Goal: Task Accomplishment & Management: Complete application form

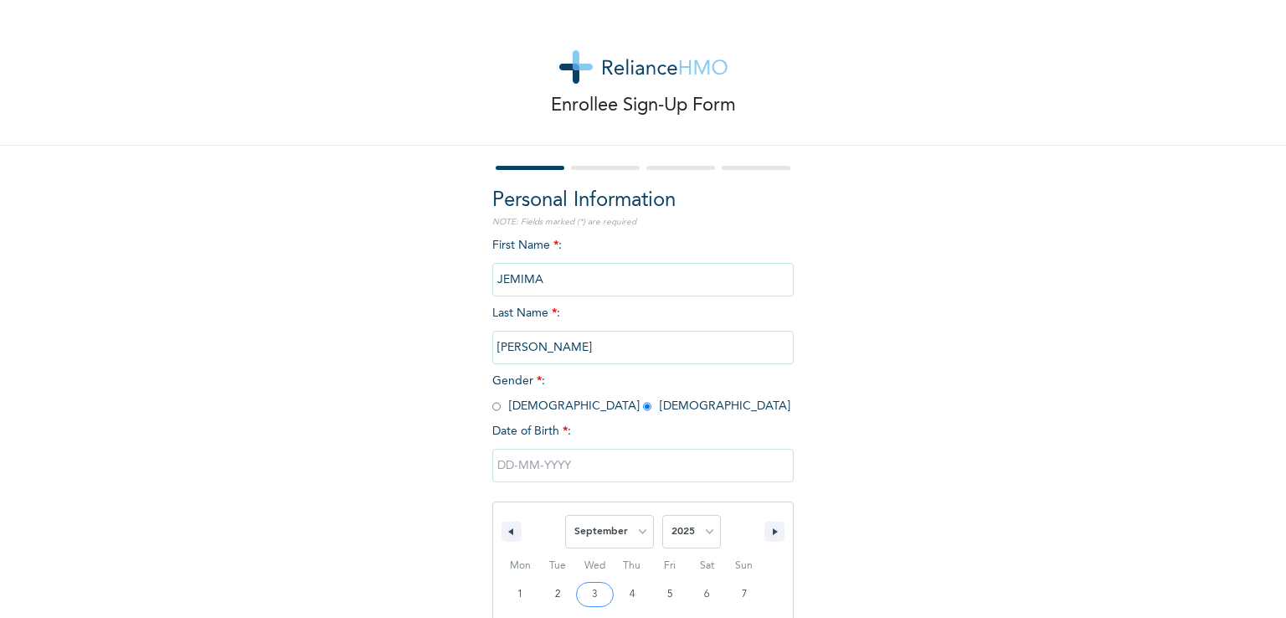
select select "8"
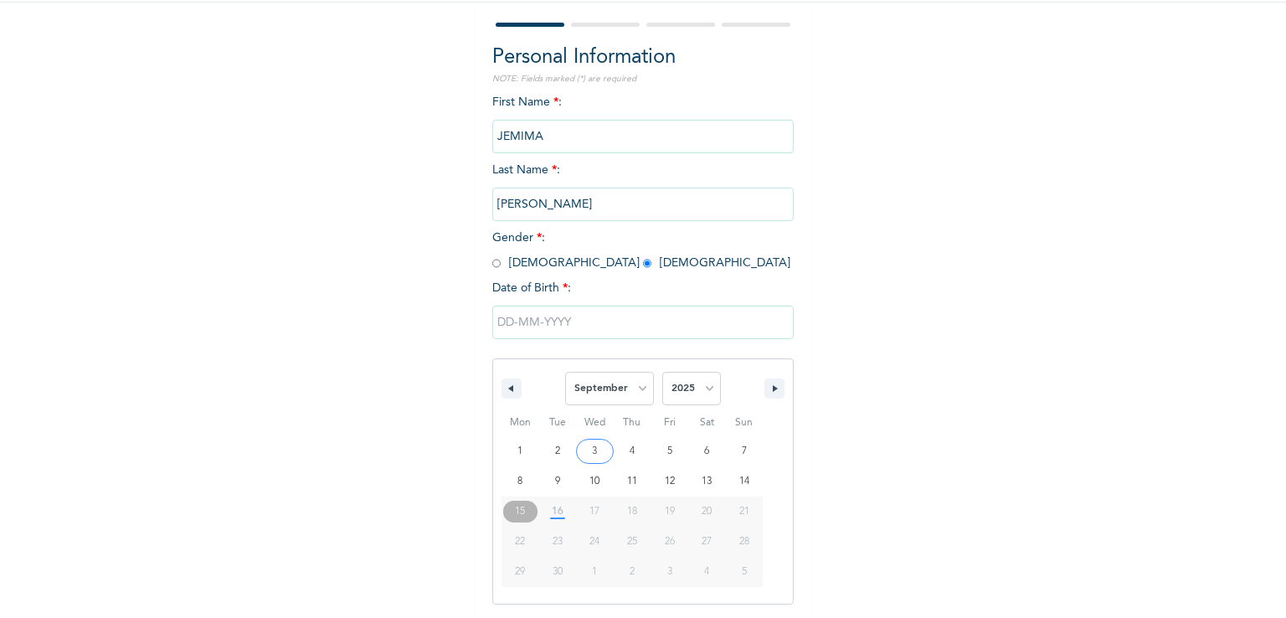
click at [529, 326] on input "text" at bounding box center [642, 322] width 301 height 33
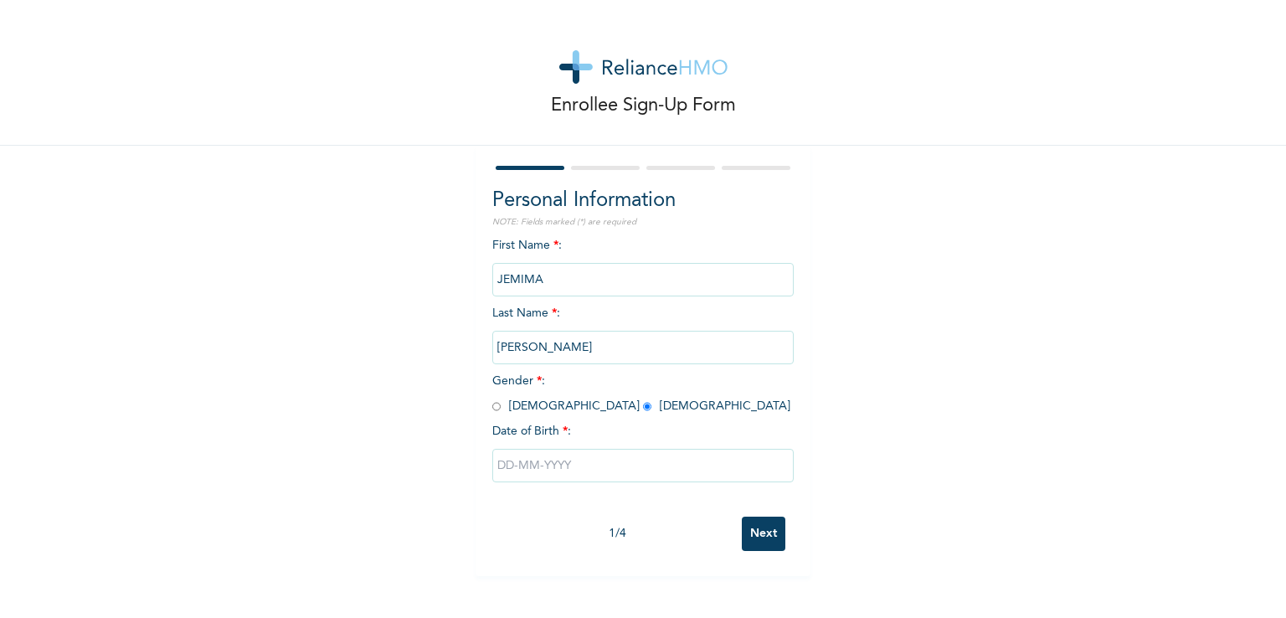
scroll to position [0, 0]
click at [492, 462] on input "text" at bounding box center [642, 465] width 301 height 33
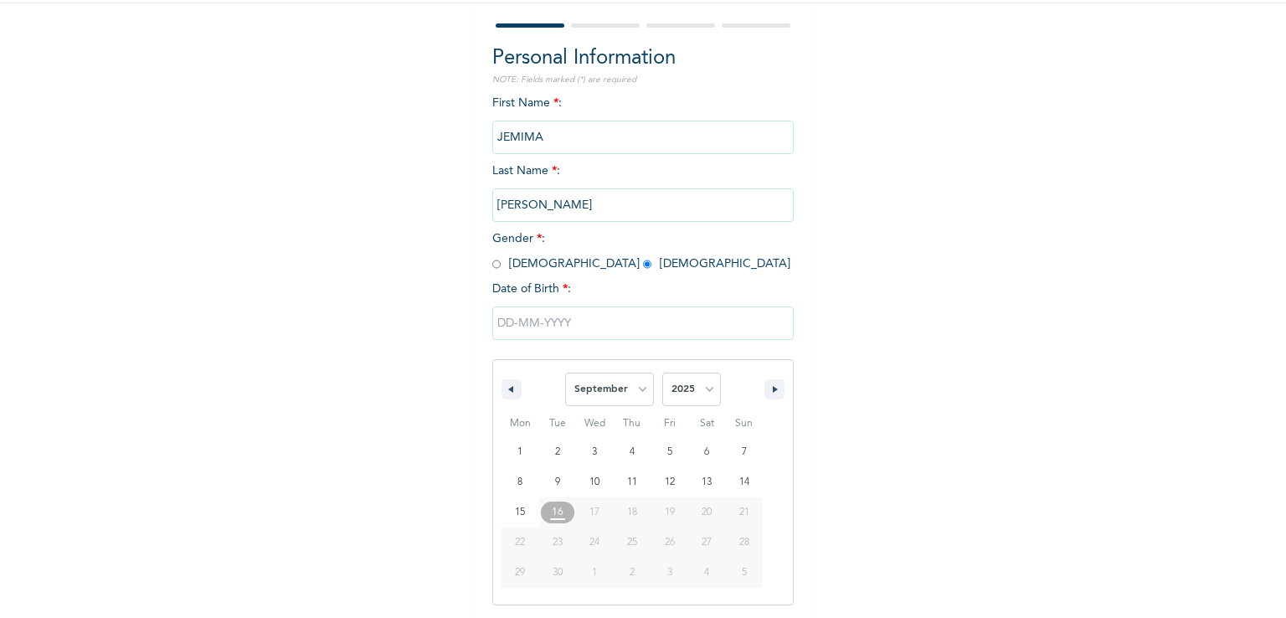
scroll to position [143, 0]
click at [770, 383] on button "button" at bounding box center [774, 388] width 20 height 20
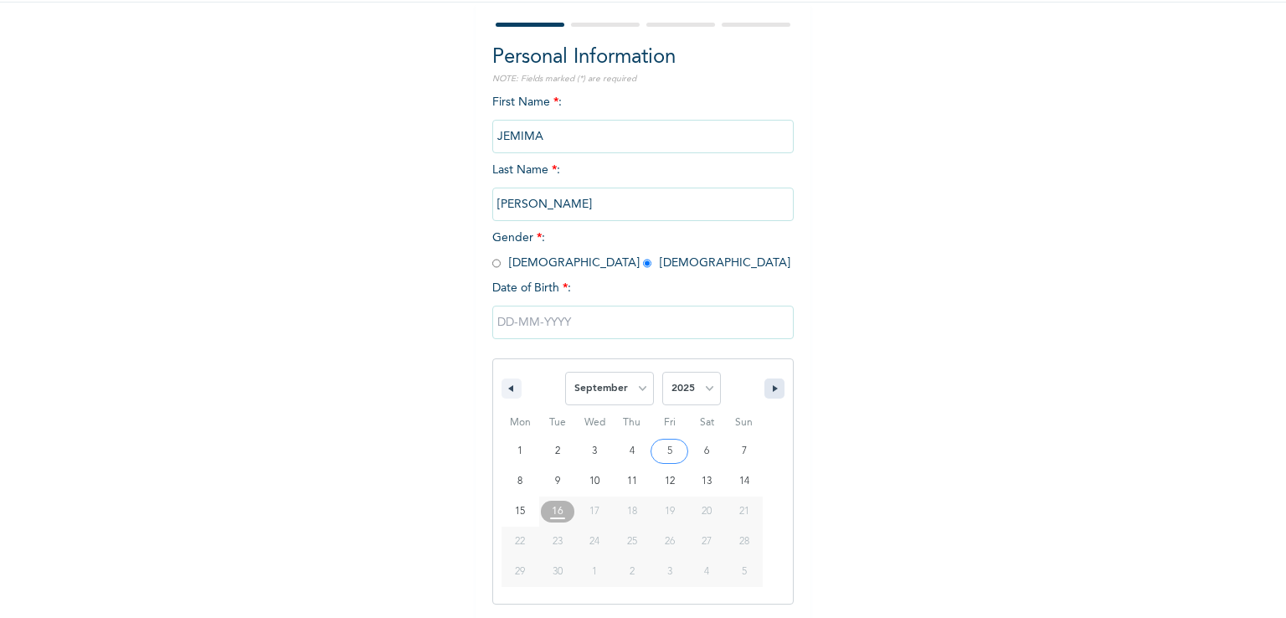
click at [770, 383] on button "button" at bounding box center [774, 388] width 20 height 20
click at [700, 574] on div "1 2 3 4 5 6 7 8 9 10 11 12 13 14 15 16 17 18 19 20 21 22 23 24 25 26 27 28 29 3…" at bounding box center [632, 511] width 261 height 151
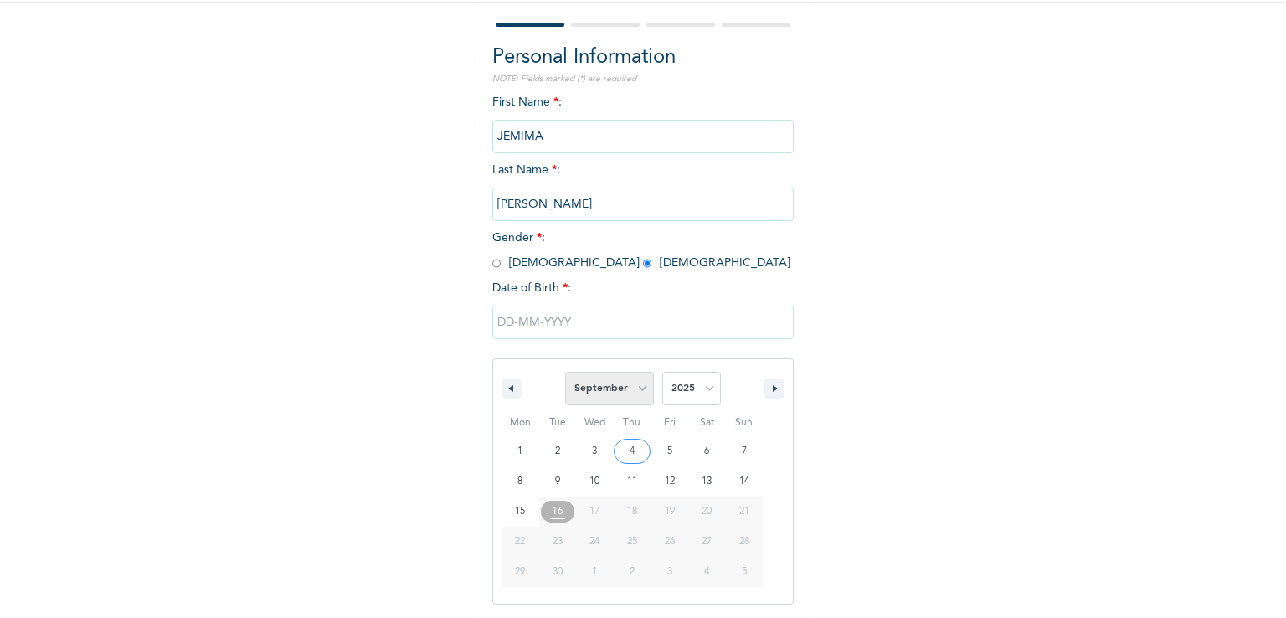
click at [625, 400] on select "January February March April May June July August September October November De…" at bounding box center [609, 388] width 89 height 33
click at [565, 372] on select "January February March April May June July August September October November De…" at bounding box center [609, 388] width 89 height 33
click at [616, 383] on select "January February March April May June July August September October November De…" at bounding box center [609, 388] width 89 height 33
click at [565, 372] on select "January February March April May June July August September October November De…" at bounding box center [609, 388] width 89 height 33
select select "8"
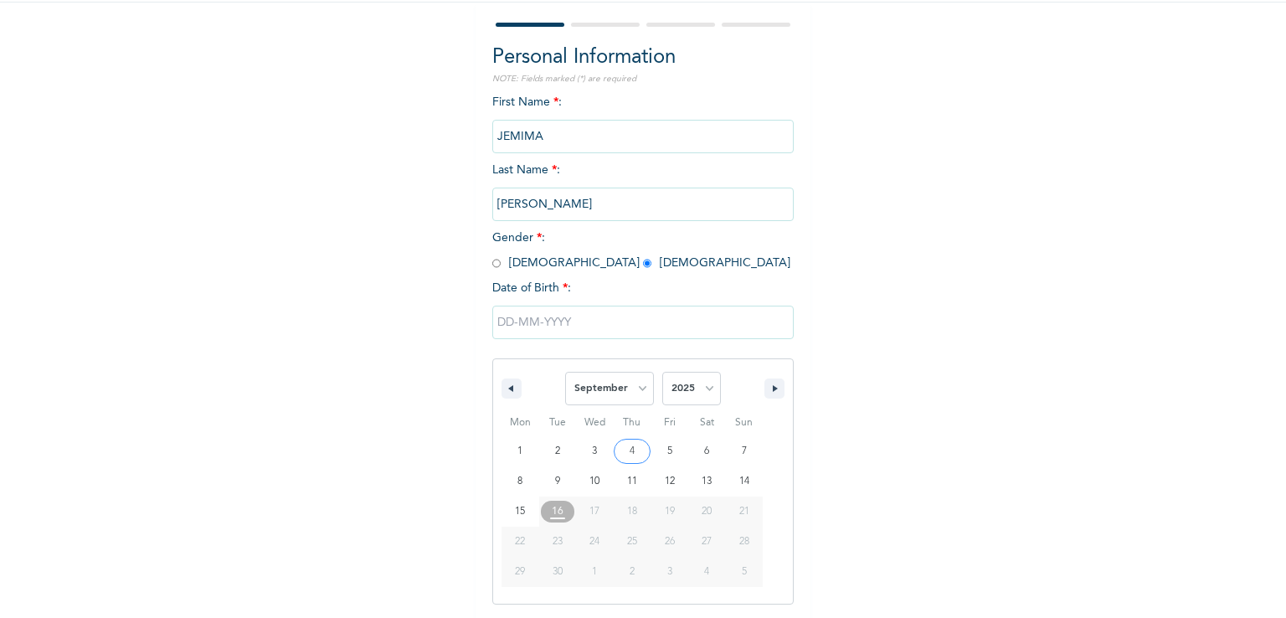
click at [533, 322] on input "text" at bounding box center [642, 322] width 301 height 33
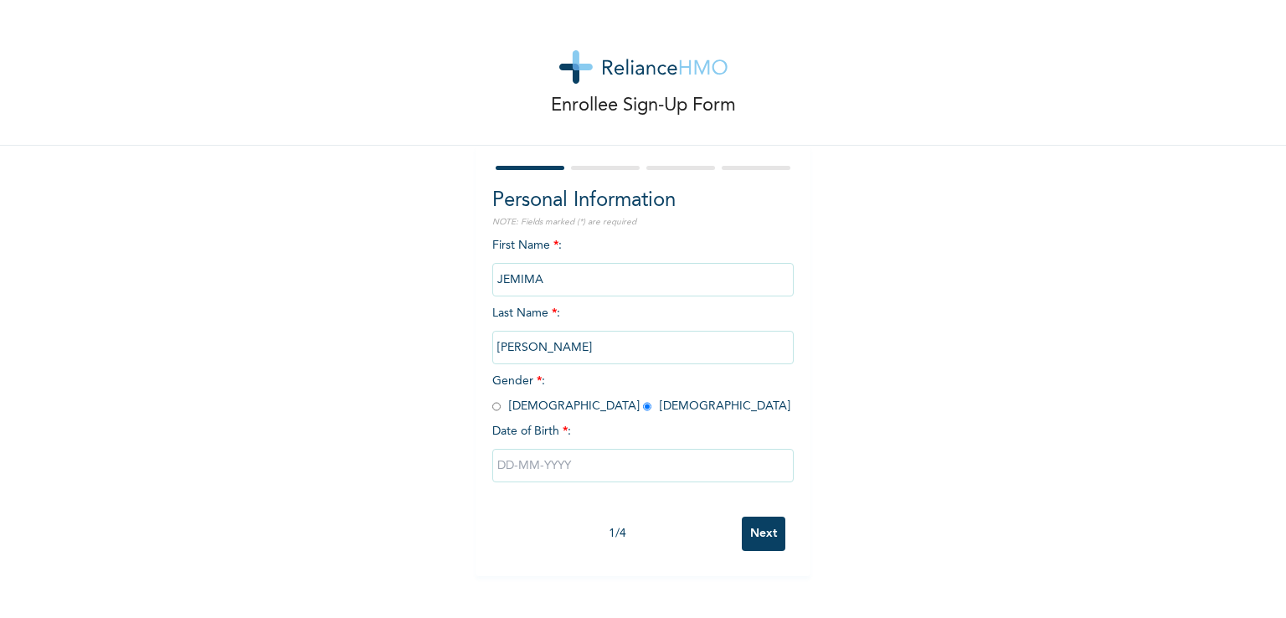
scroll to position [0, 0]
click at [767, 537] on input "Next" at bounding box center [764, 534] width 44 height 34
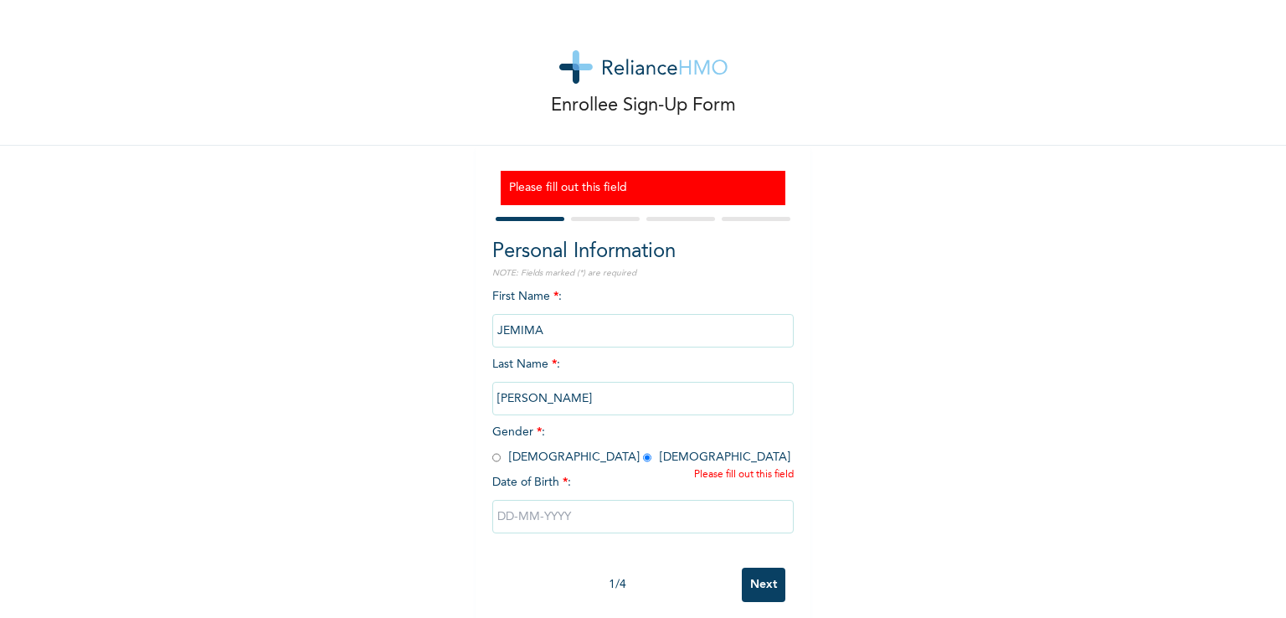
click at [667, 517] on input "text" at bounding box center [642, 516] width 301 height 33
select select "8"
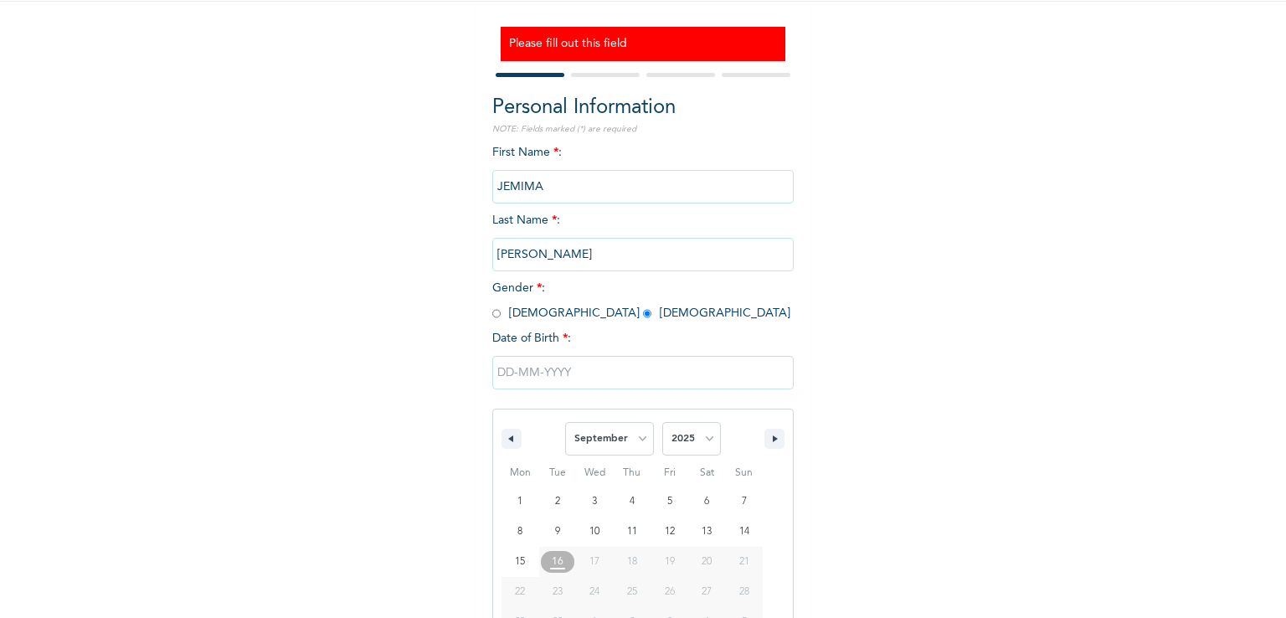
scroll to position [194, 0]
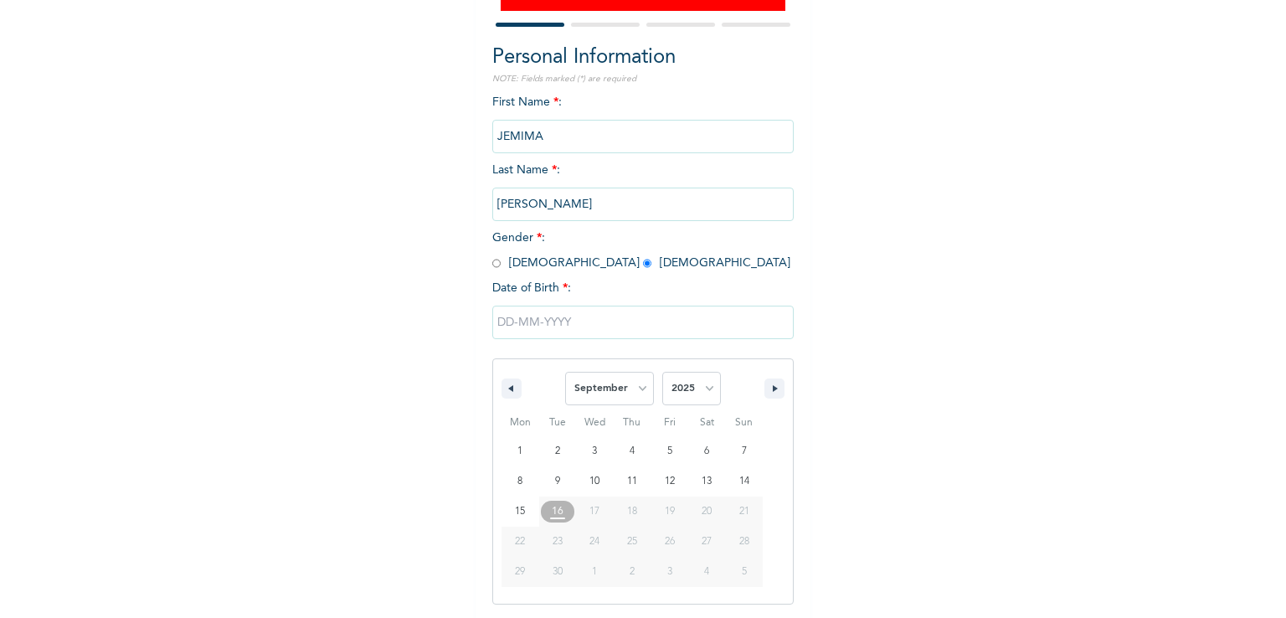
click at [494, 322] on input "text" at bounding box center [642, 322] width 301 height 33
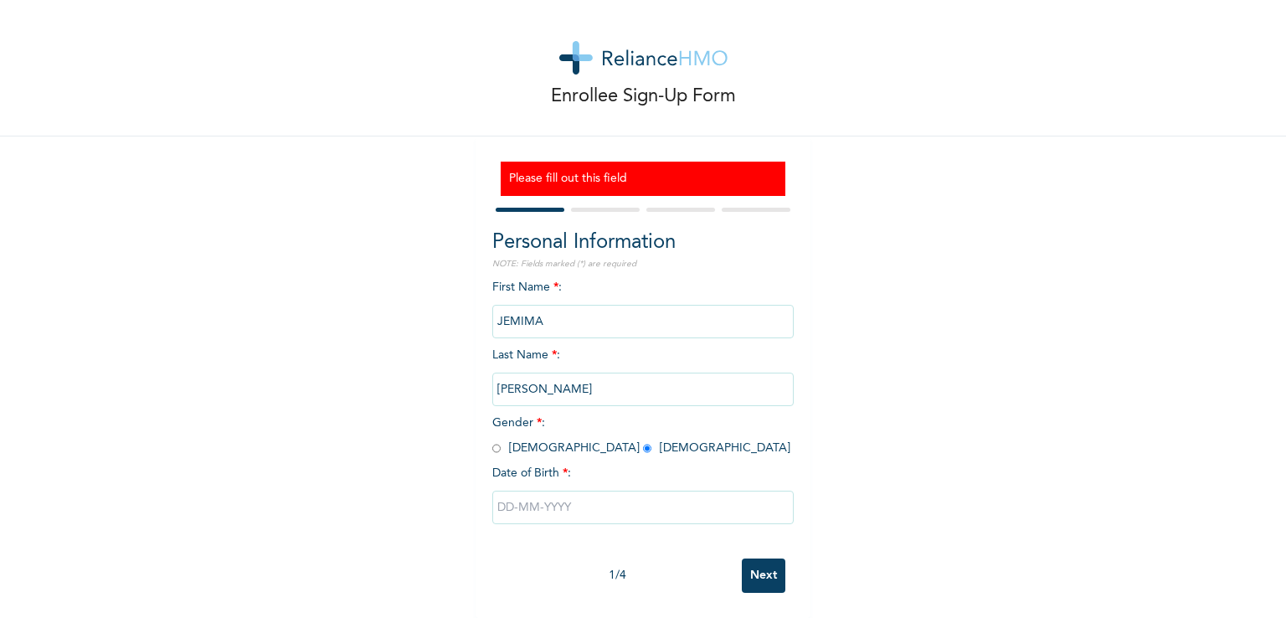
click at [499, 491] on input "text" at bounding box center [642, 507] width 301 height 33
select select "8"
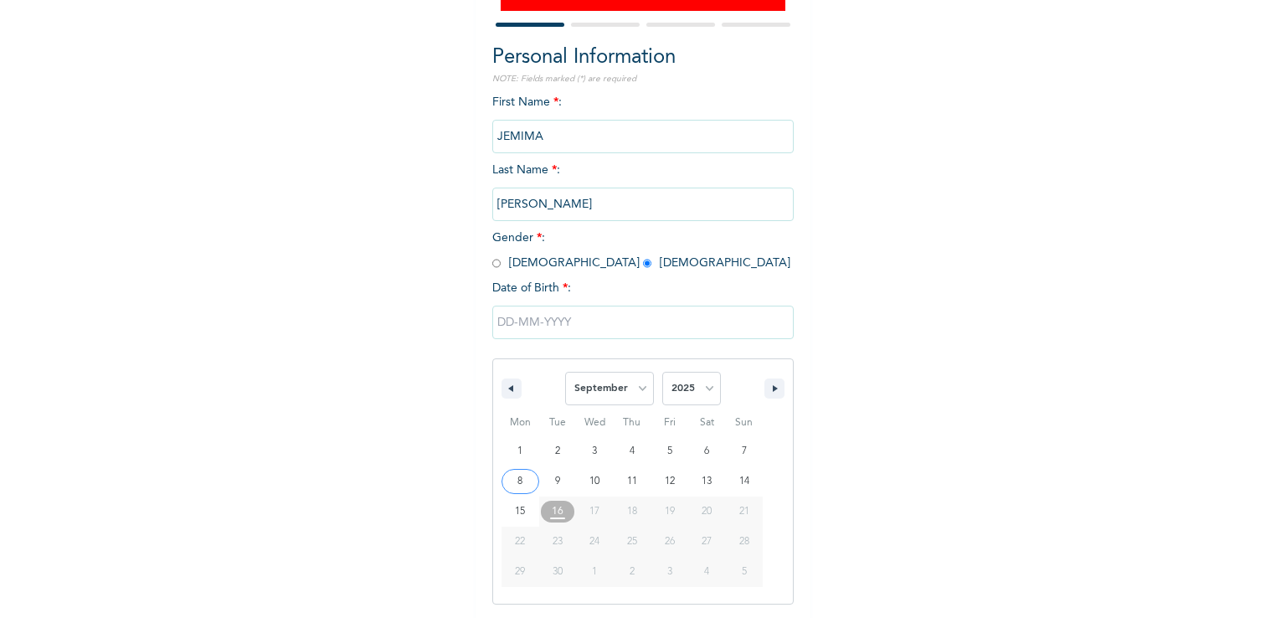
type input "[DATE]"
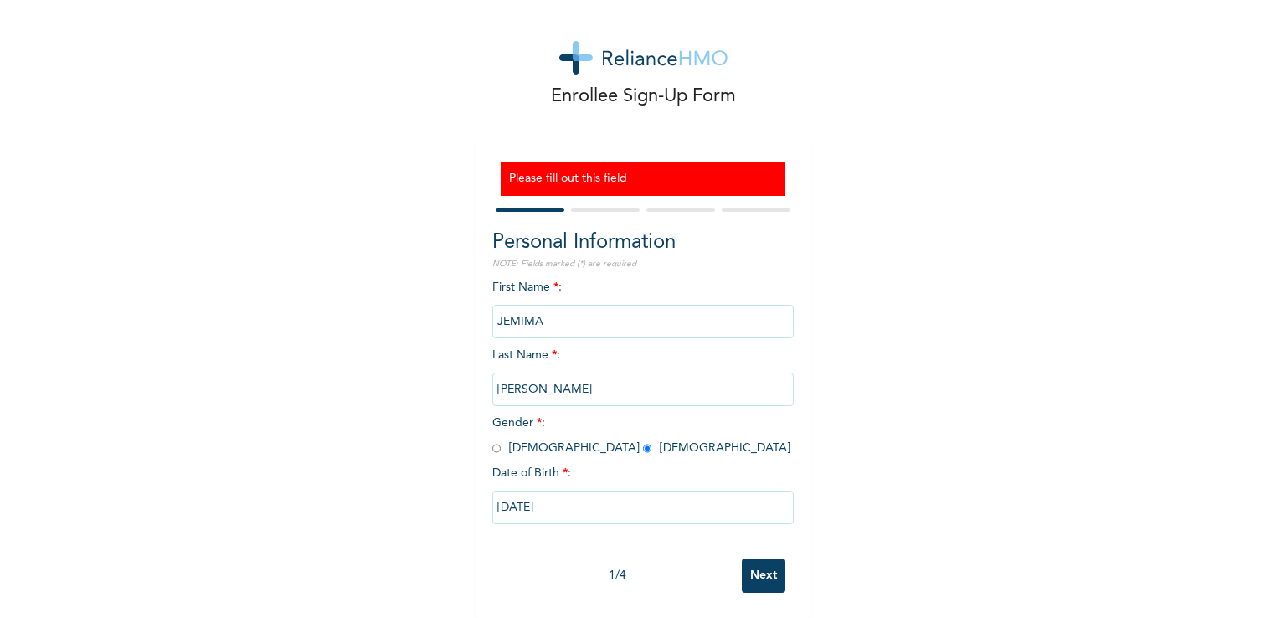
click at [569, 497] on input "[DATE]" at bounding box center [642, 507] width 301 height 33
select select "8"
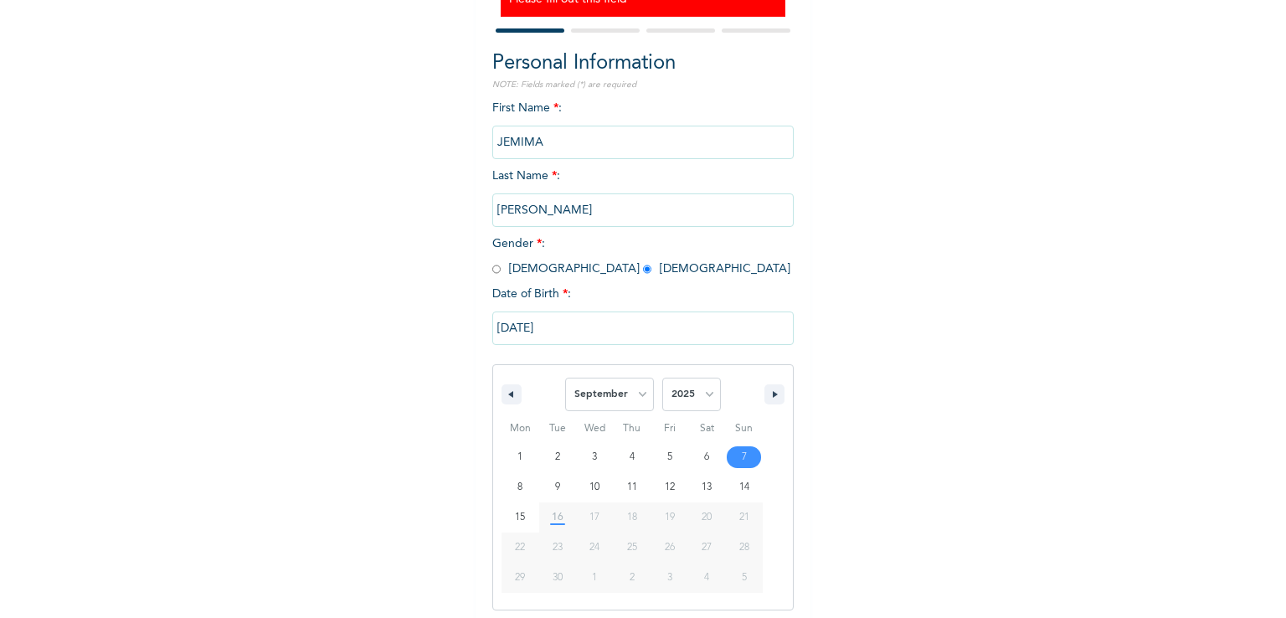
scroll to position [194, 0]
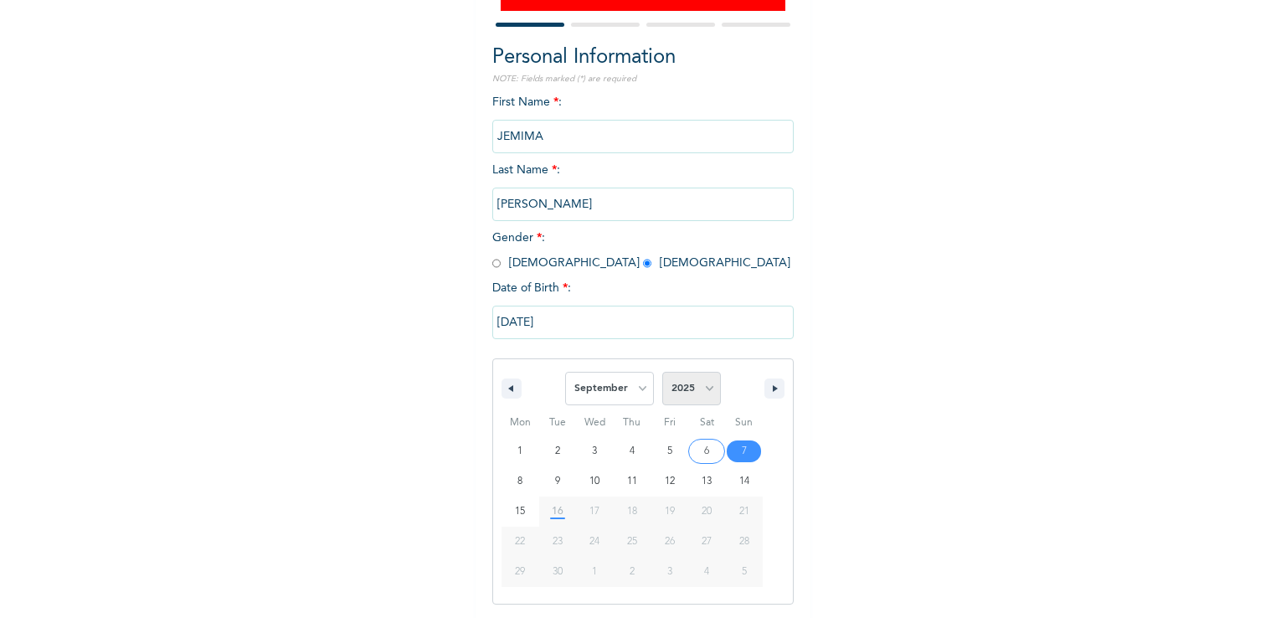
click at [704, 384] on select "2025 2024 2023 2022 2021 2020 2019 2018 2017 2016 2015 2014 2013 2012 2011 2010…" at bounding box center [691, 388] width 59 height 33
select select "1995"
click at [662, 373] on select "2025 2024 2023 2022 2021 2020 2019 2018 2017 2016 2015 2014 2013 2012 2011 2010…" at bounding box center [691, 388] width 59 height 33
click at [637, 385] on select "January February March April May June July August September October November De…" at bounding box center [609, 388] width 89 height 33
select select "9"
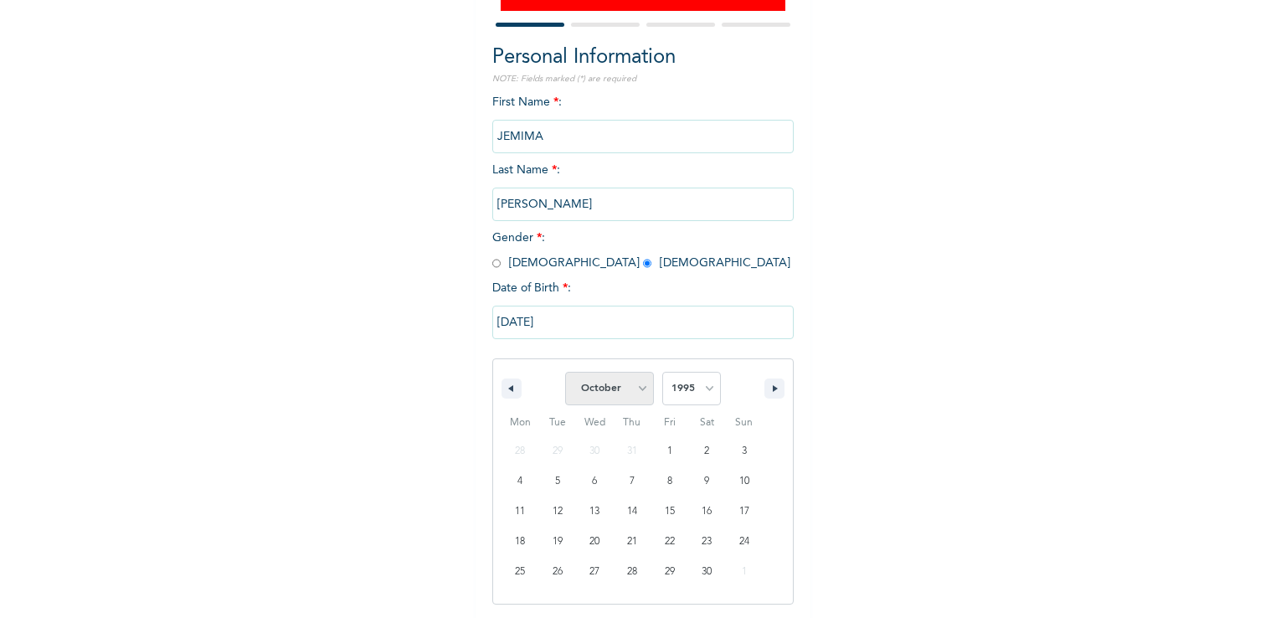
click at [565, 373] on select "January February March April May June July August September October November De…" at bounding box center [609, 388] width 89 height 33
type input "[DATE]"
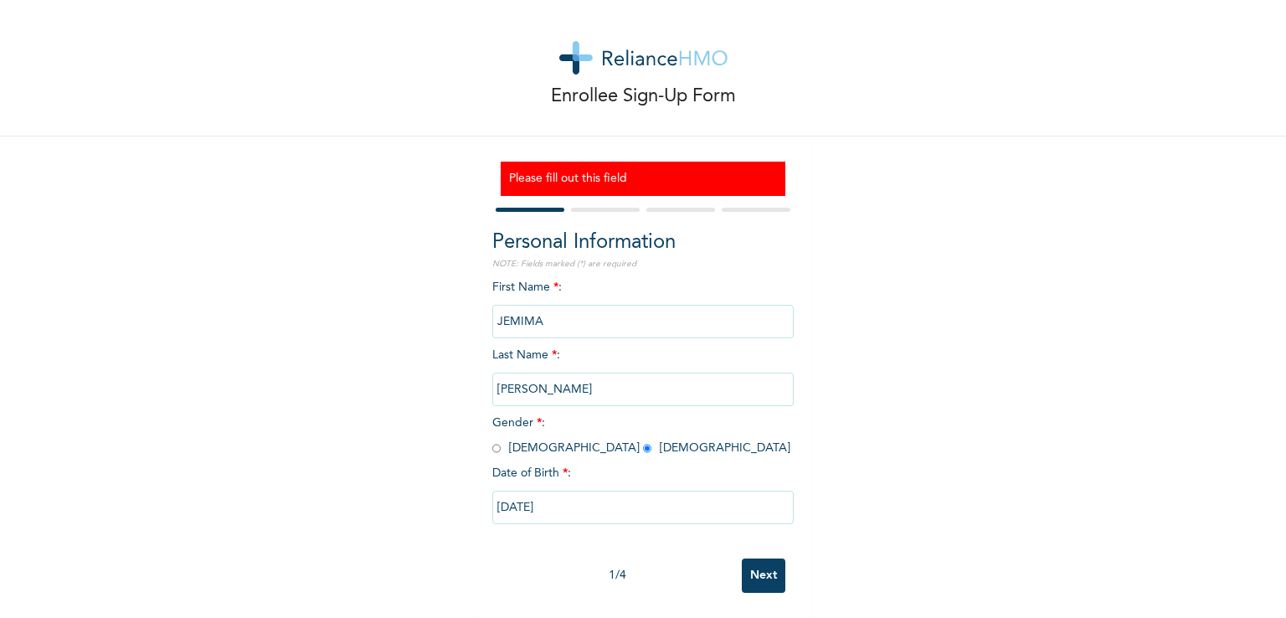
scroll to position [22, 0]
click at [766, 560] on input "Next" at bounding box center [764, 575] width 44 height 34
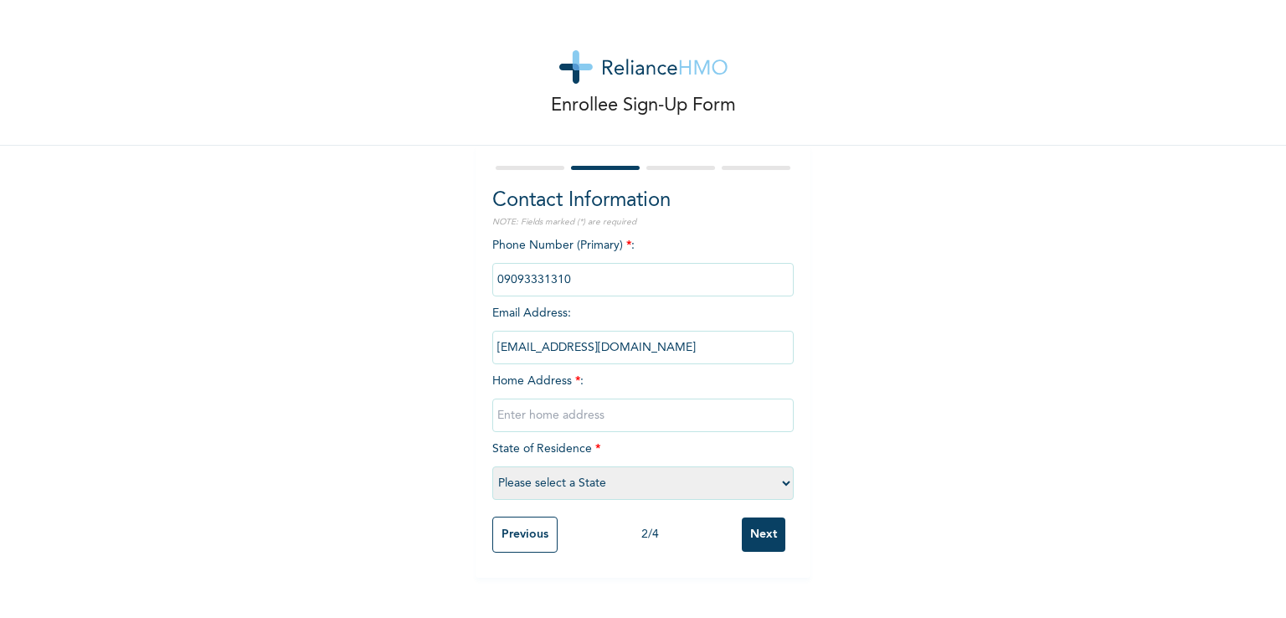
scroll to position [0, 0]
click at [521, 420] on input "text" at bounding box center [642, 415] width 301 height 33
type input "House [STREET_ADDRESS] estates mbora"
click at [677, 486] on select "Please select a State [PERSON_NAME] (FCT) [PERSON_NAME] Ibom [GEOGRAPHIC_DATA] …" at bounding box center [642, 482] width 301 height 33
select select "15"
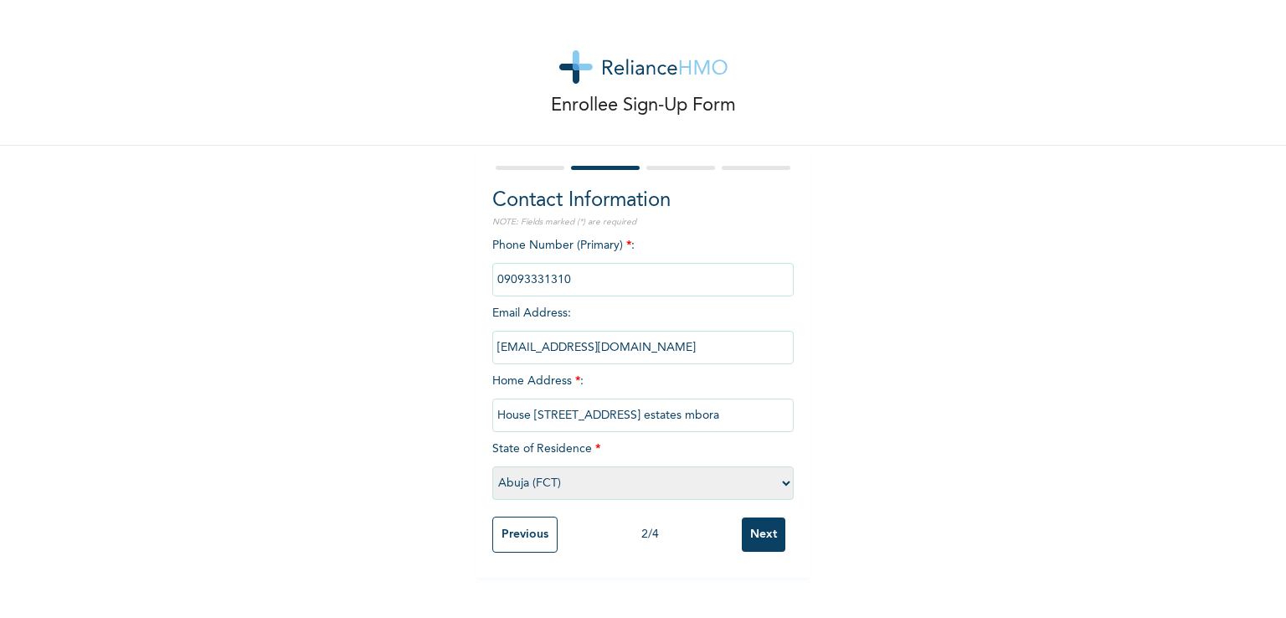
click at [492, 466] on select "Please select a State [PERSON_NAME] (FCT) [PERSON_NAME] Ibom [GEOGRAPHIC_DATA] …" at bounding box center [642, 482] width 301 height 33
click at [600, 414] on input "House [STREET_ADDRESS] estates mbora" at bounding box center [642, 415] width 301 height 33
click at [650, 414] on input "House [STREET_ADDRESS] sil estates mbora" at bounding box center [642, 415] width 301 height 33
type input "House [STREET_ADDRESS]"
click at [707, 419] on input "House [STREET_ADDRESS]" at bounding box center [642, 415] width 301 height 33
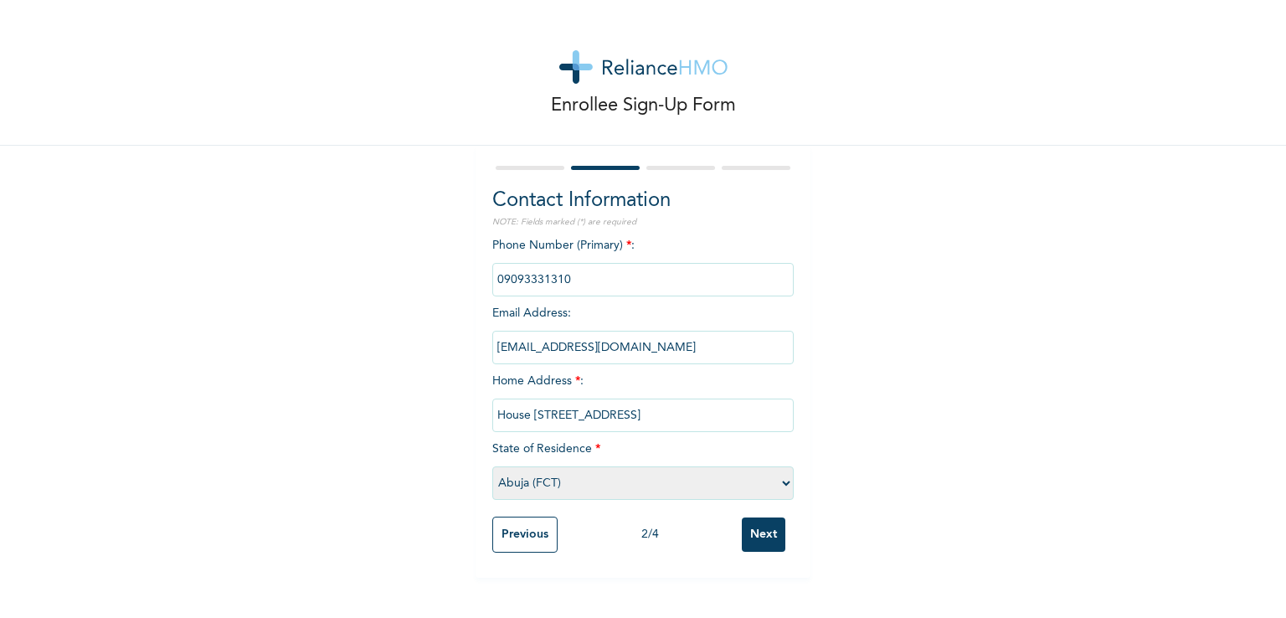
click at [756, 540] on input "Next" at bounding box center [764, 534] width 44 height 34
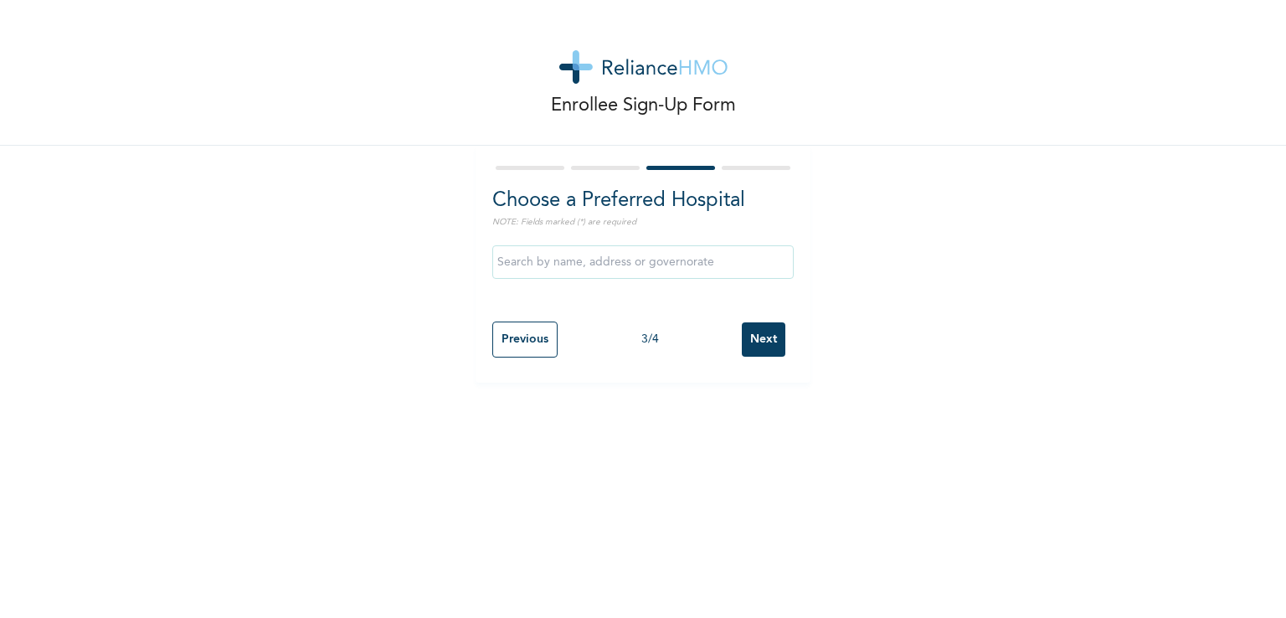
click at [645, 275] on input "text" at bounding box center [642, 261] width 301 height 33
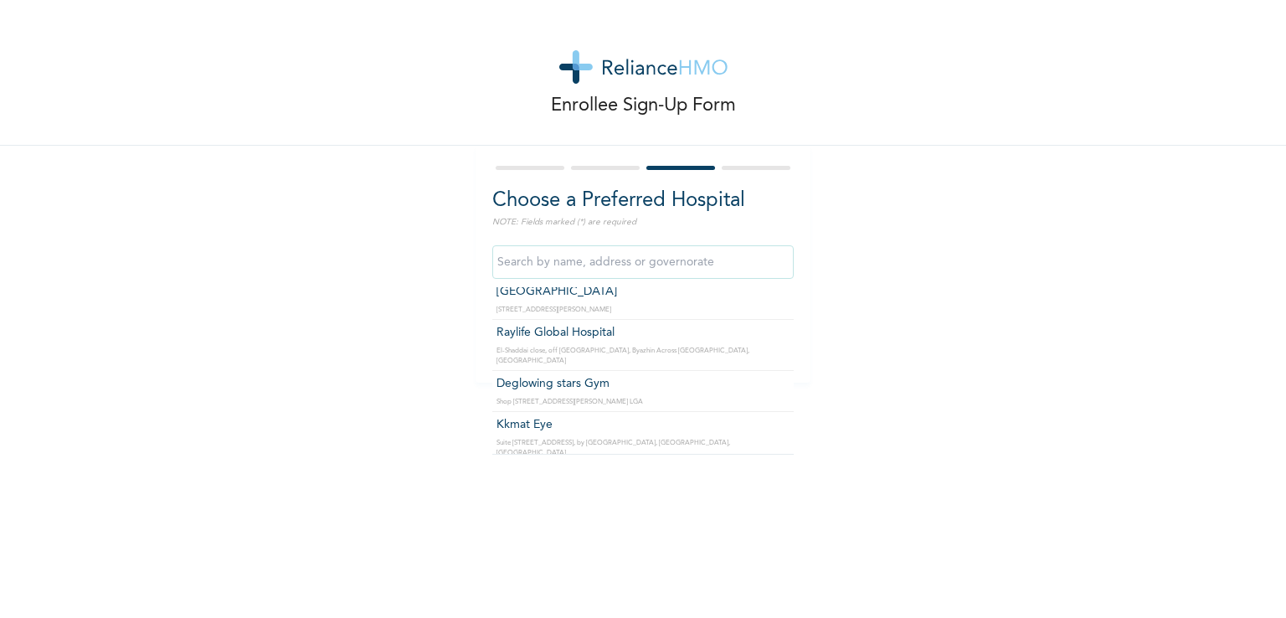
scroll to position [7902, 0]
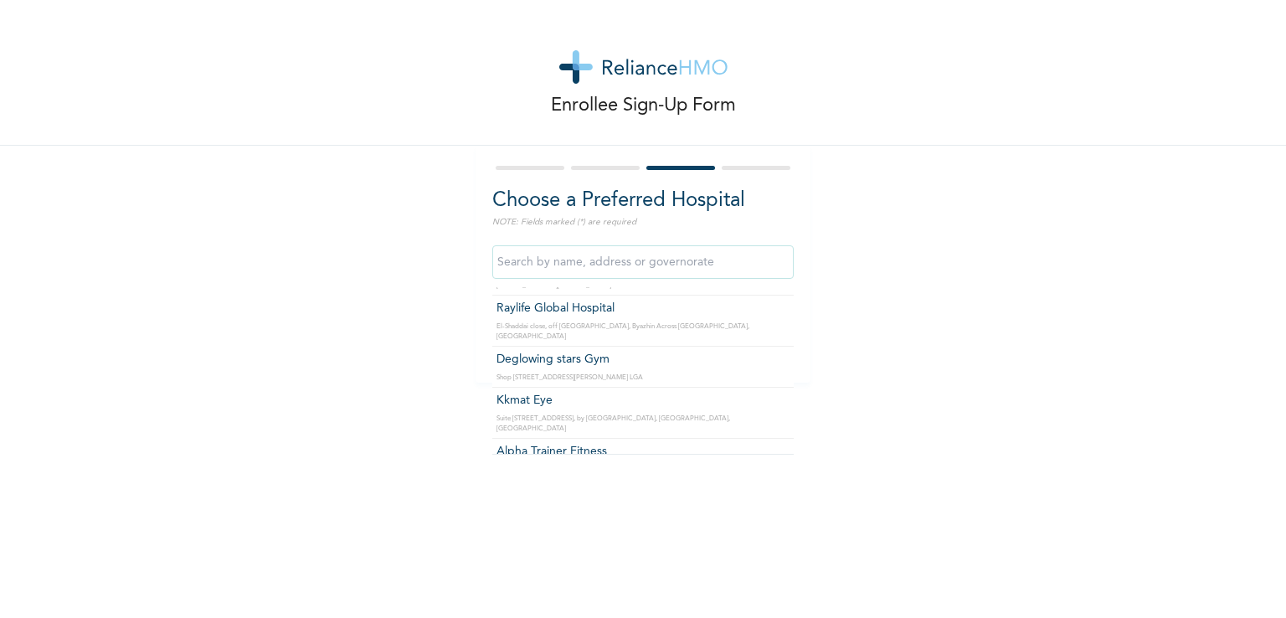
click at [563, 255] on input "text" at bounding box center [642, 261] width 301 height 33
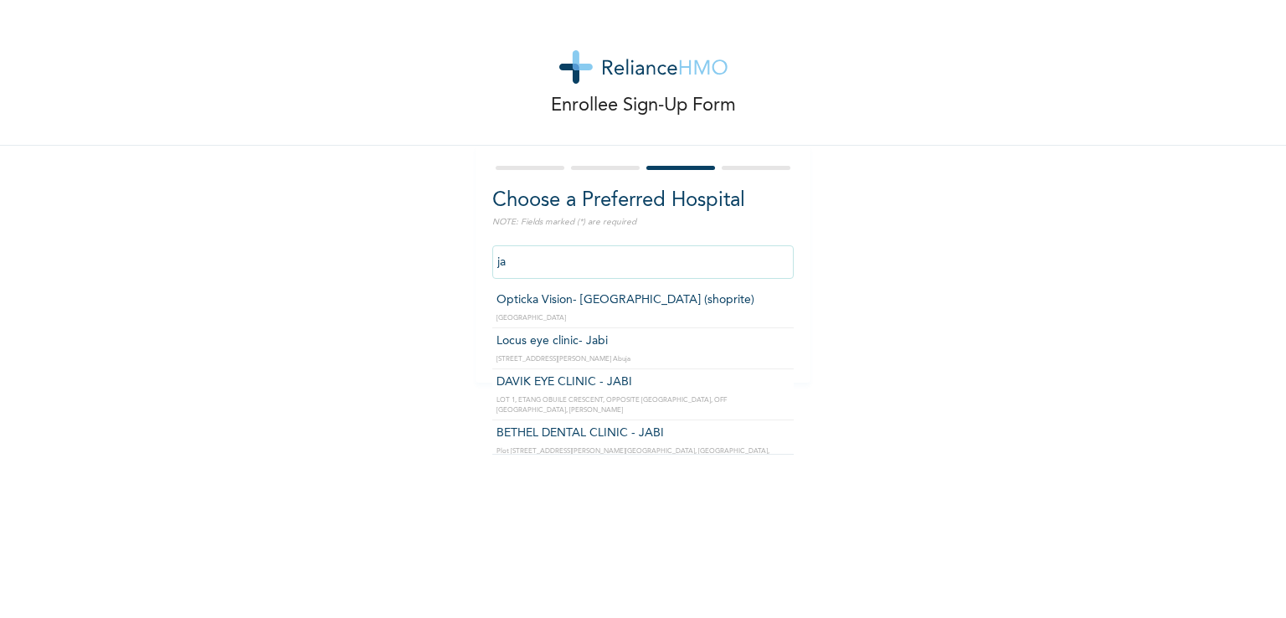
type input "j"
type input "m"
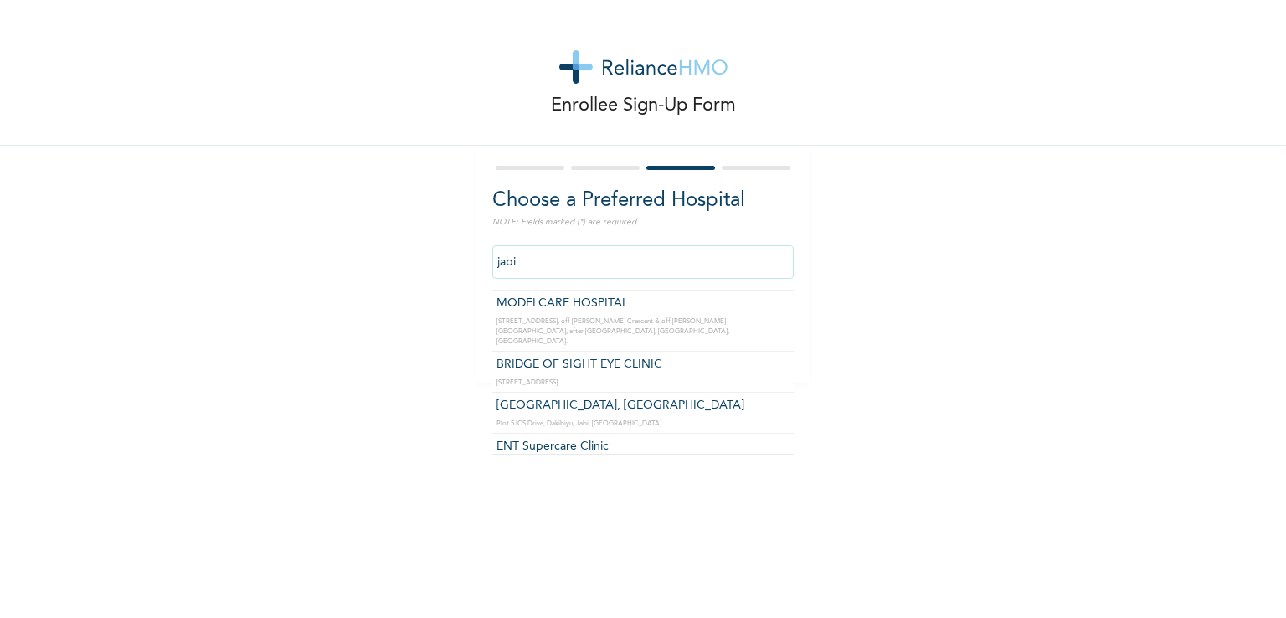
scroll to position [181, 0]
type input "j"
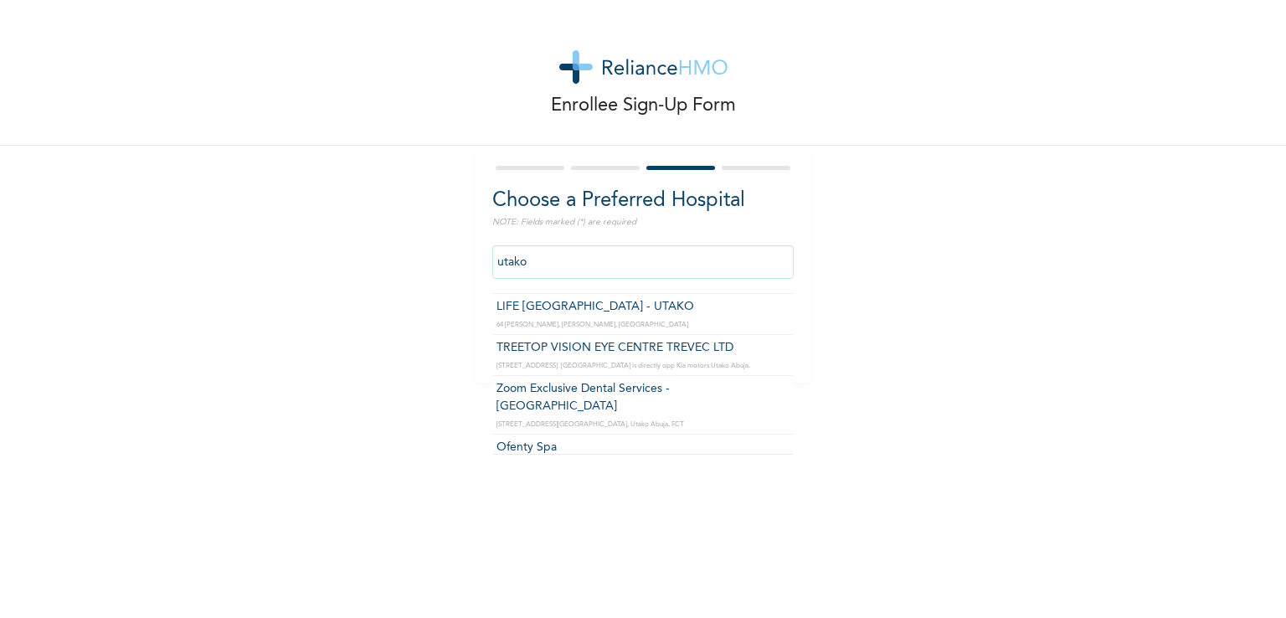
scroll to position [139, 0]
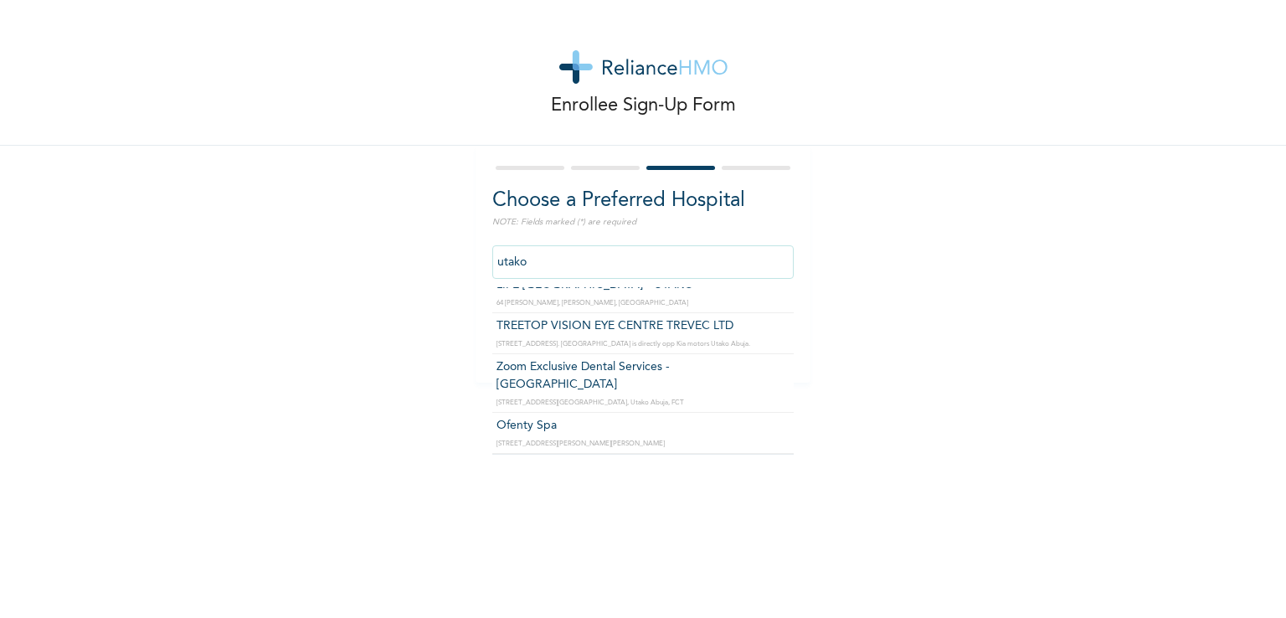
click at [537, 264] on input "utako" at bounding box center [642, 261] width 301 height 33
type input "jabi"
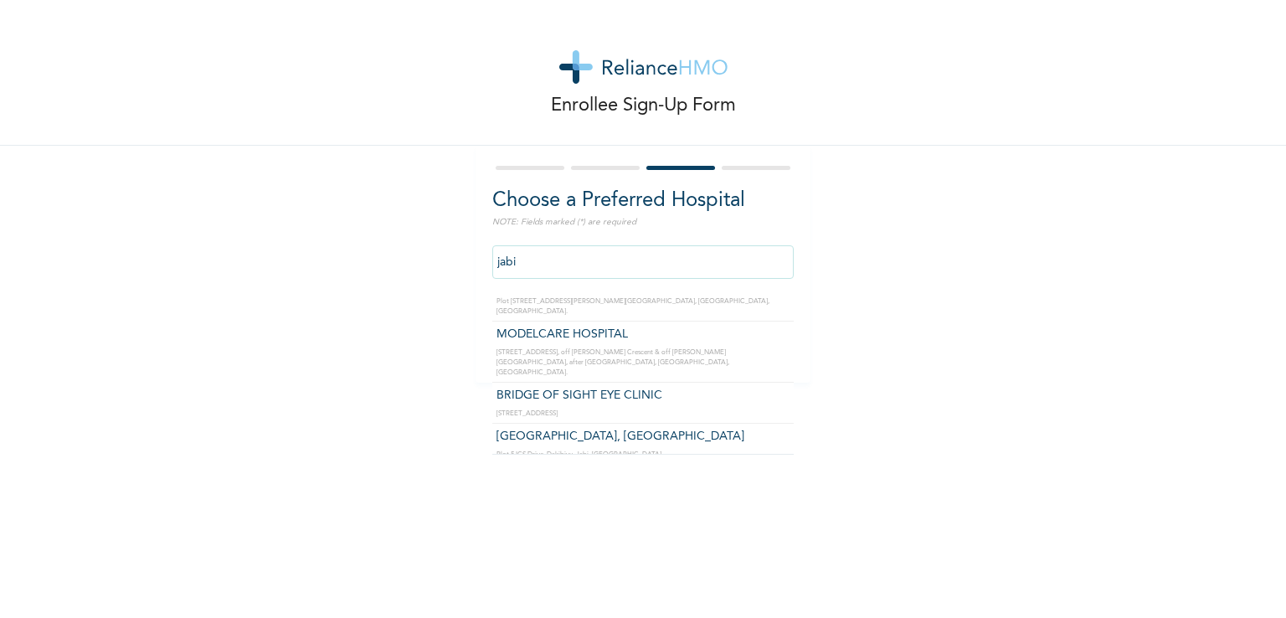
scroll to position [151, 0]
click input "Next" at bounding box center [764, 339] width 44 height 34
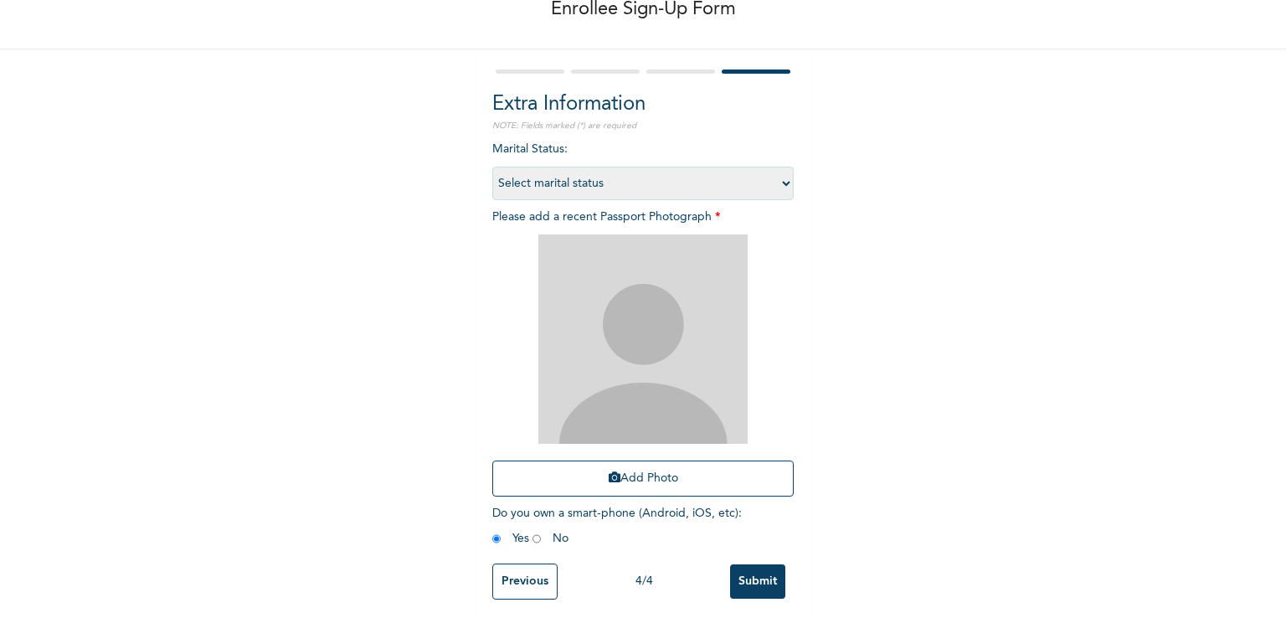
scroll to position [115, 0]
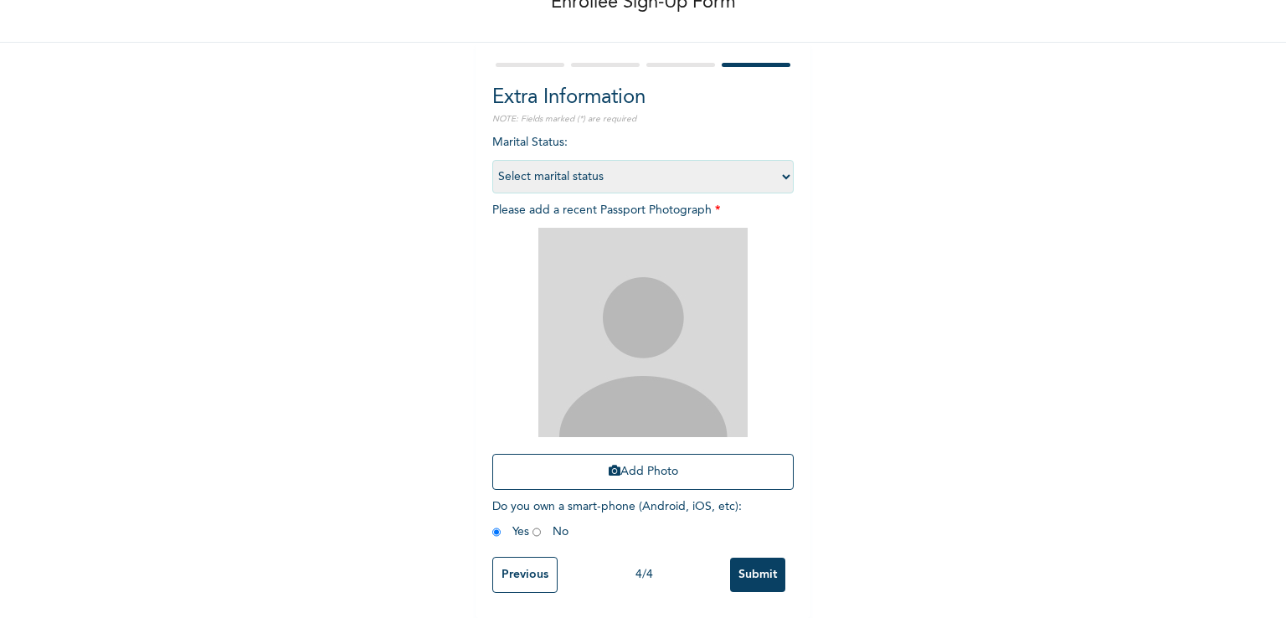
click at [526, 558] on input "Previous" at bounding box center [524, 575] width 65 height 36
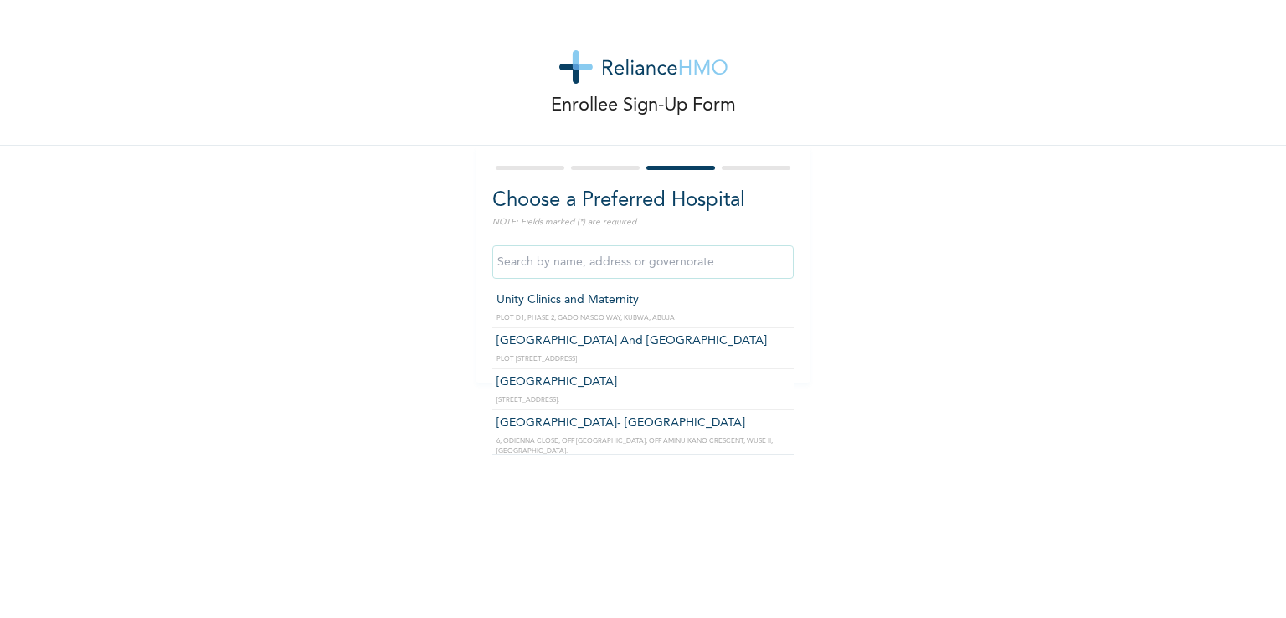
click at [677, 260] on input "text" at bounding box center [642, 261] width 301 height 33
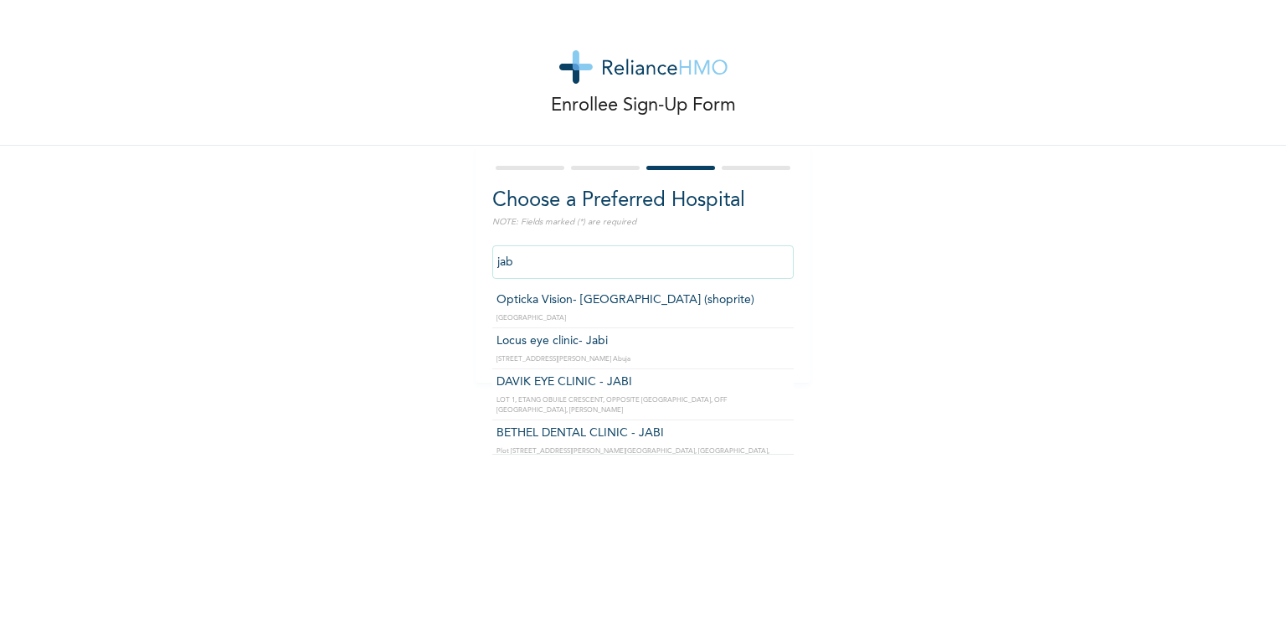
type input "jabi"
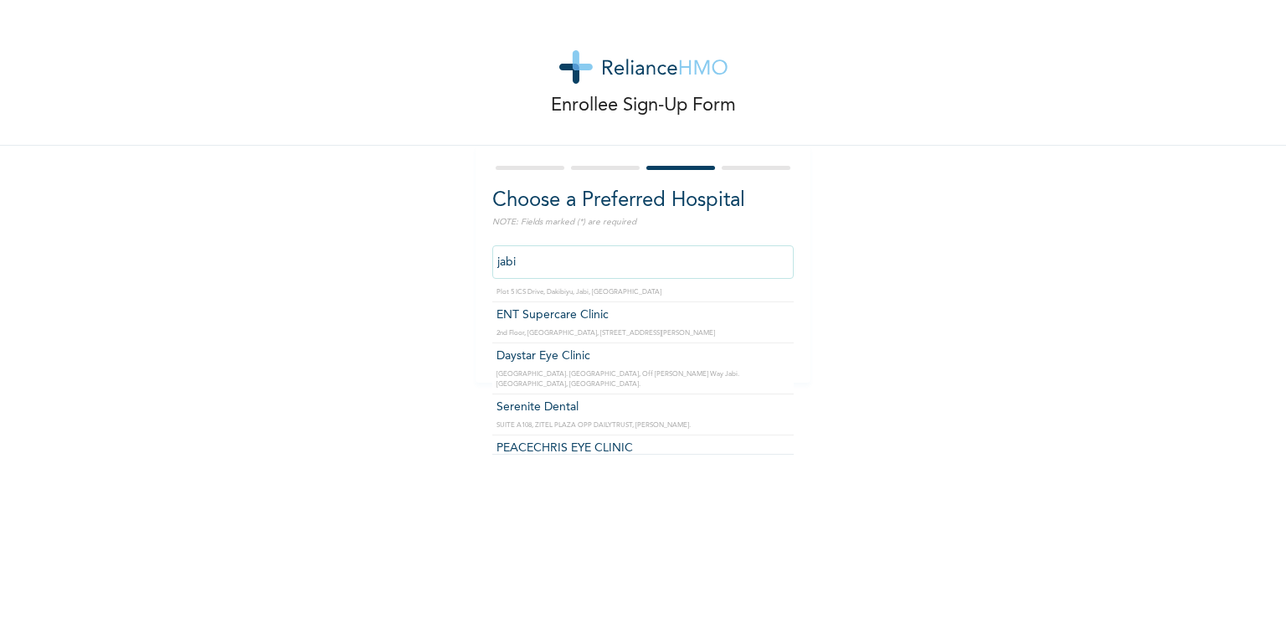
click input "Next" at bounding box center [764, 339] width 44 height 34
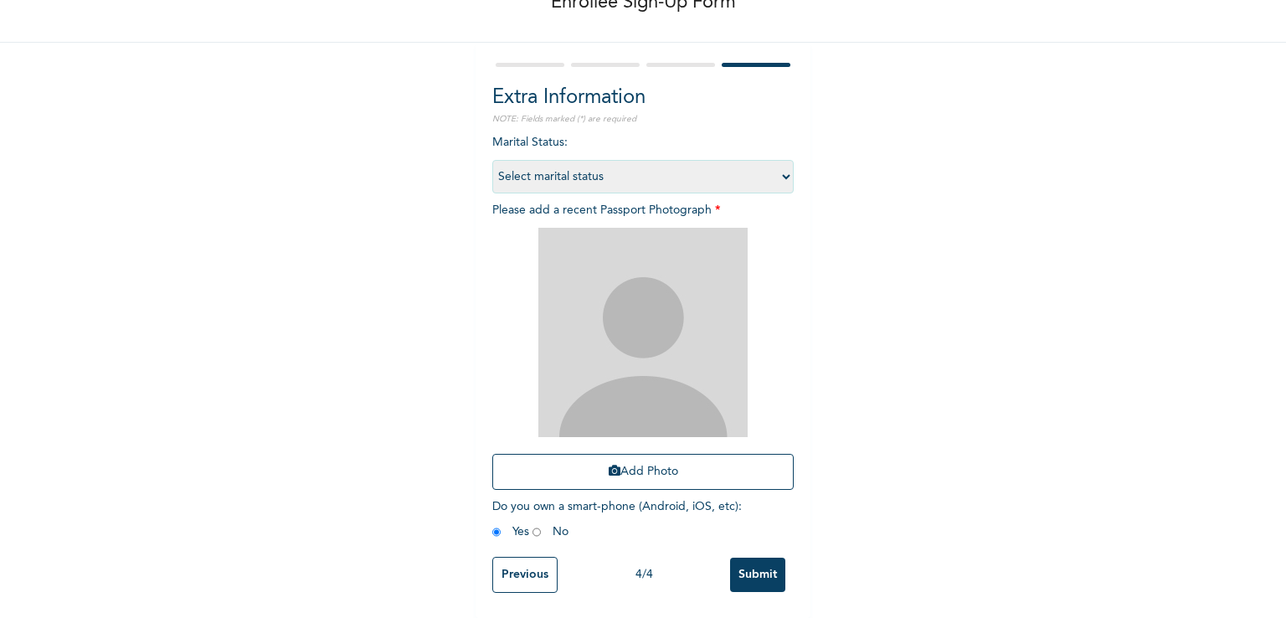
scroll to position [115, 0]
click at [510, 563] on input "Previous" at bounding box center [524, 575] width 65 height 36
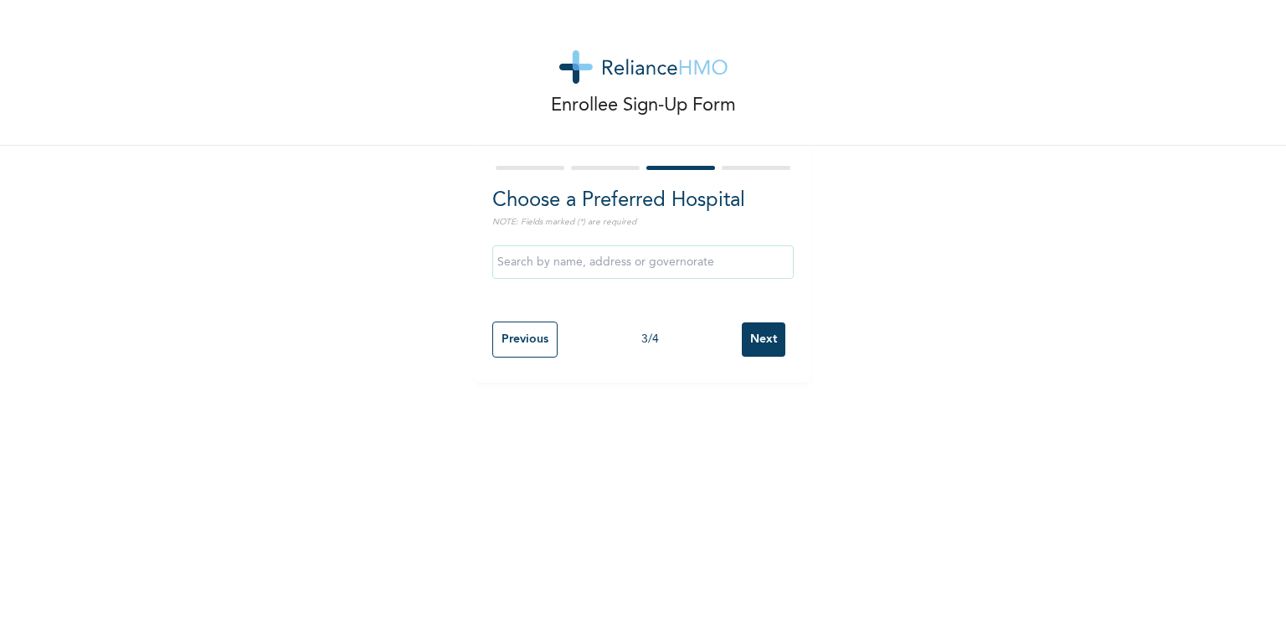
scroll to position [0, 0]
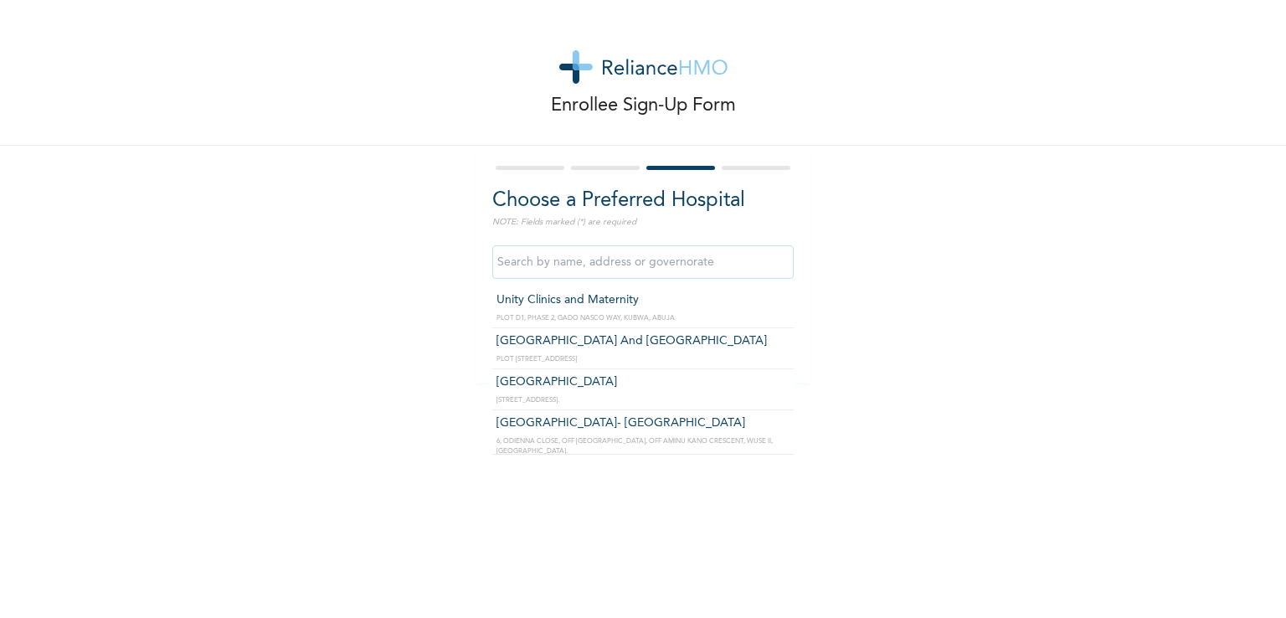
click at [612, 265] on input "text" at bounding box center [642, 261] width 301 height 33
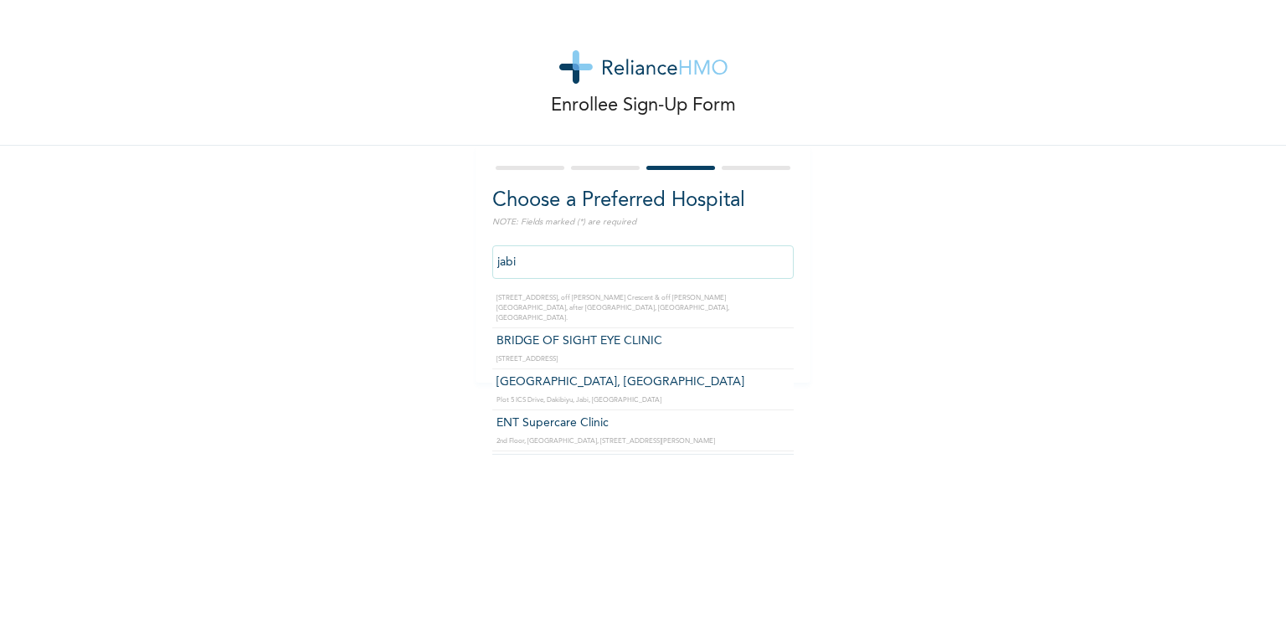
scroll to position [234, 0]
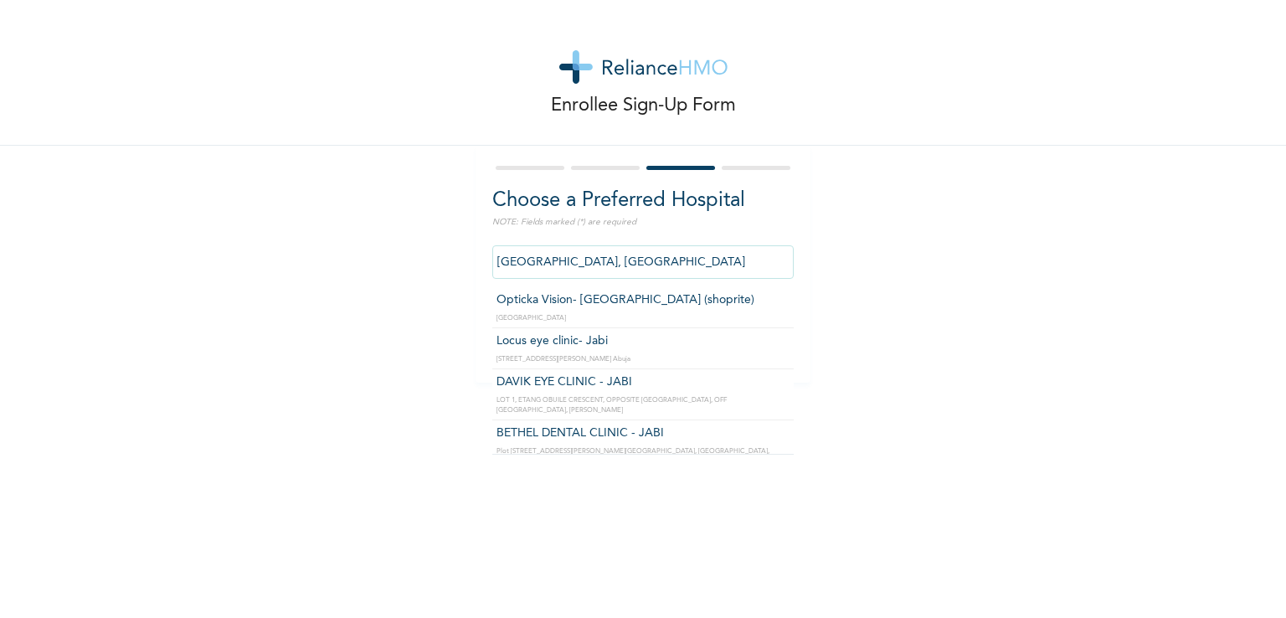
click at [665, 259] on input "[GEOGRAPHIC_DATA], [GEOGRAPHIC_DATA]" at bounding box center [642, 261] width 301 height 33
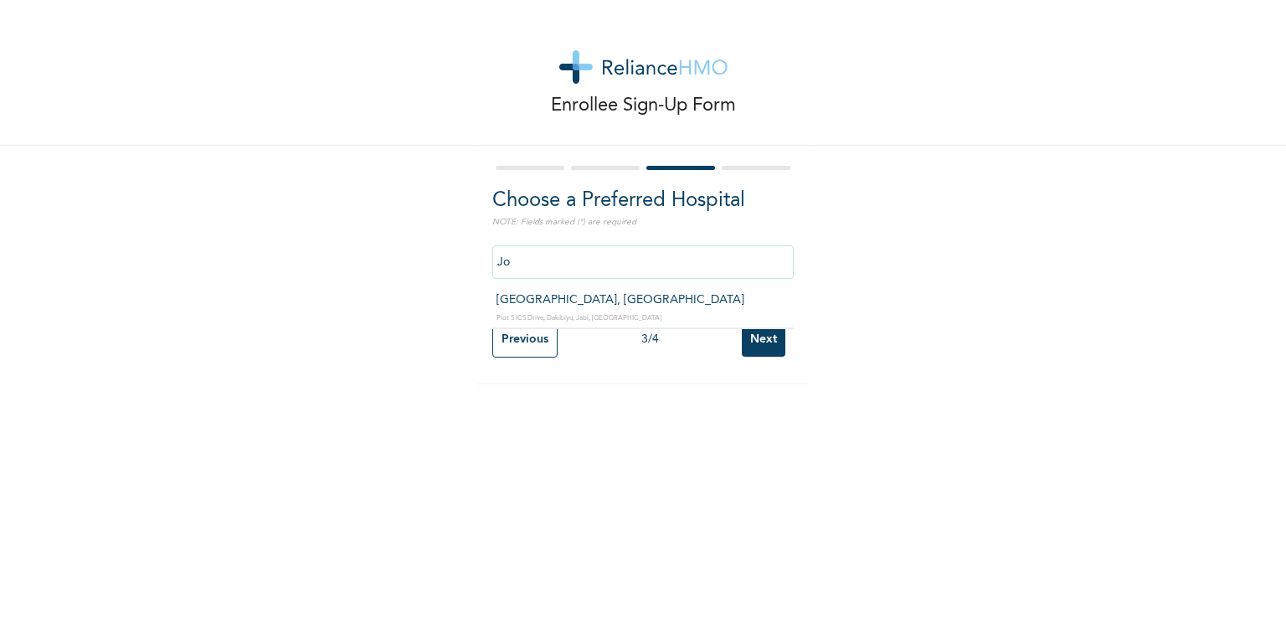
type input "J"
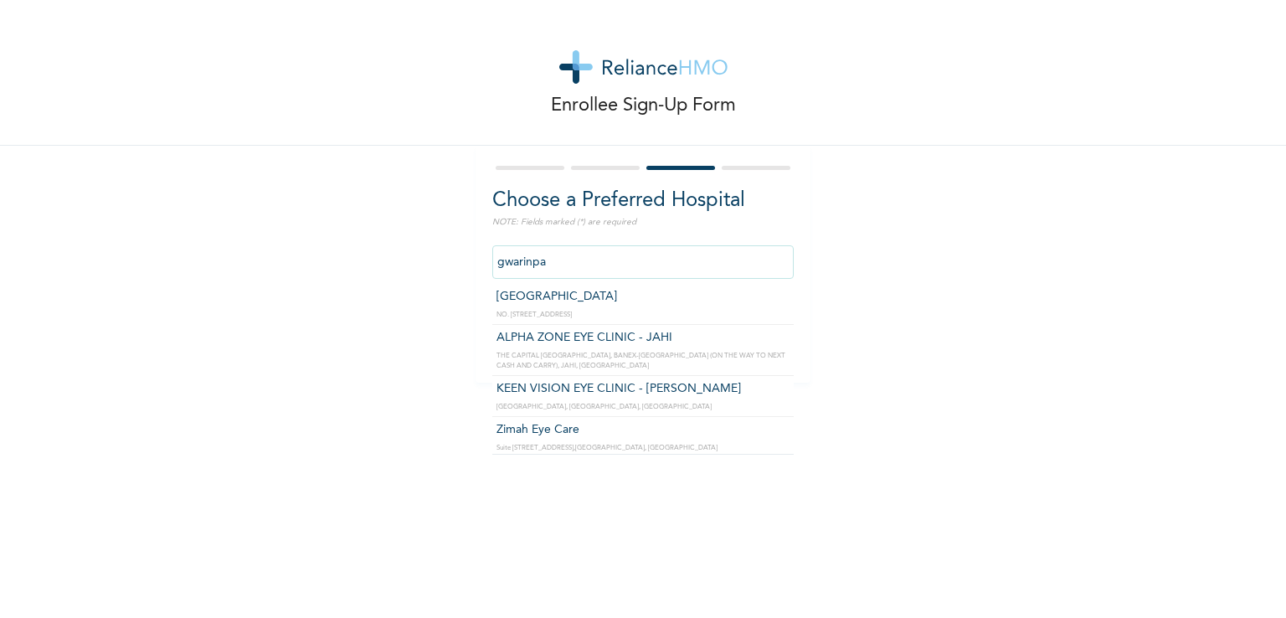
scroll to position [0, 0]
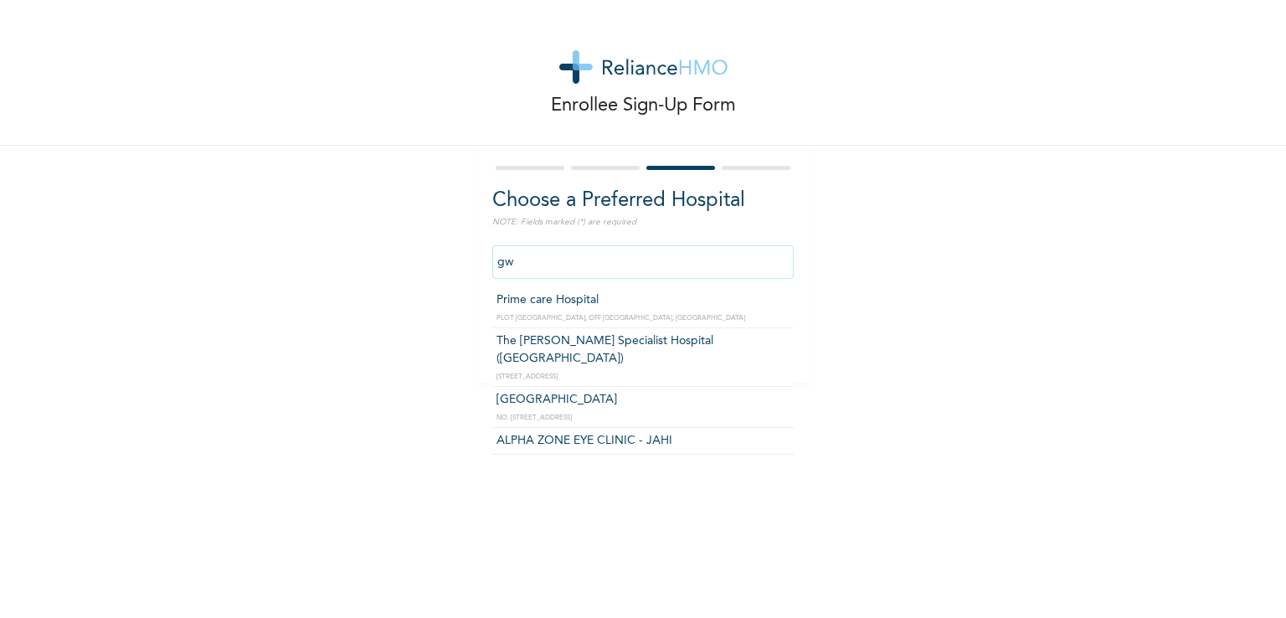
type input "g"
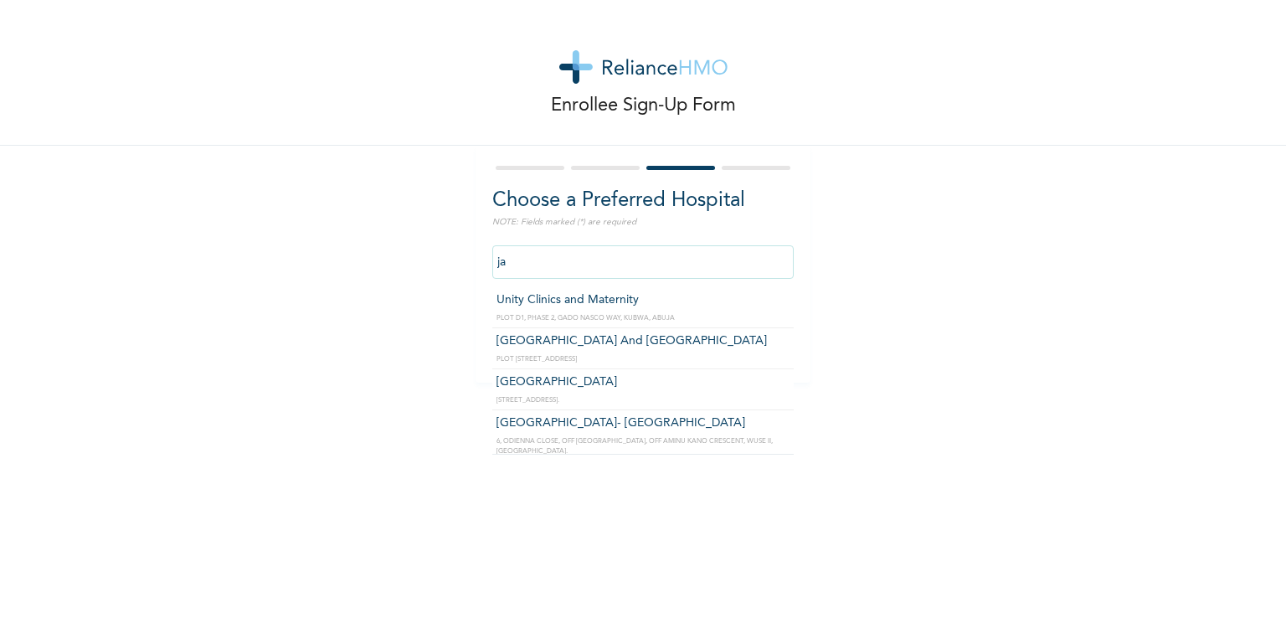
type input "j"
type input "i"
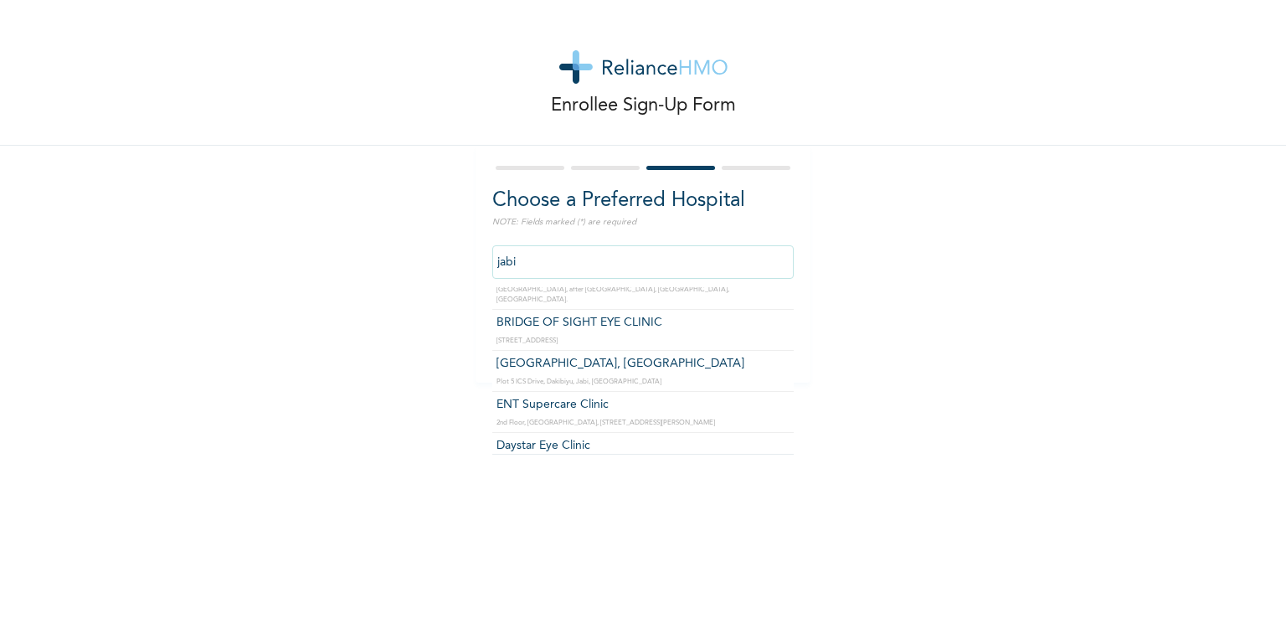
scroll to position [212, 0]
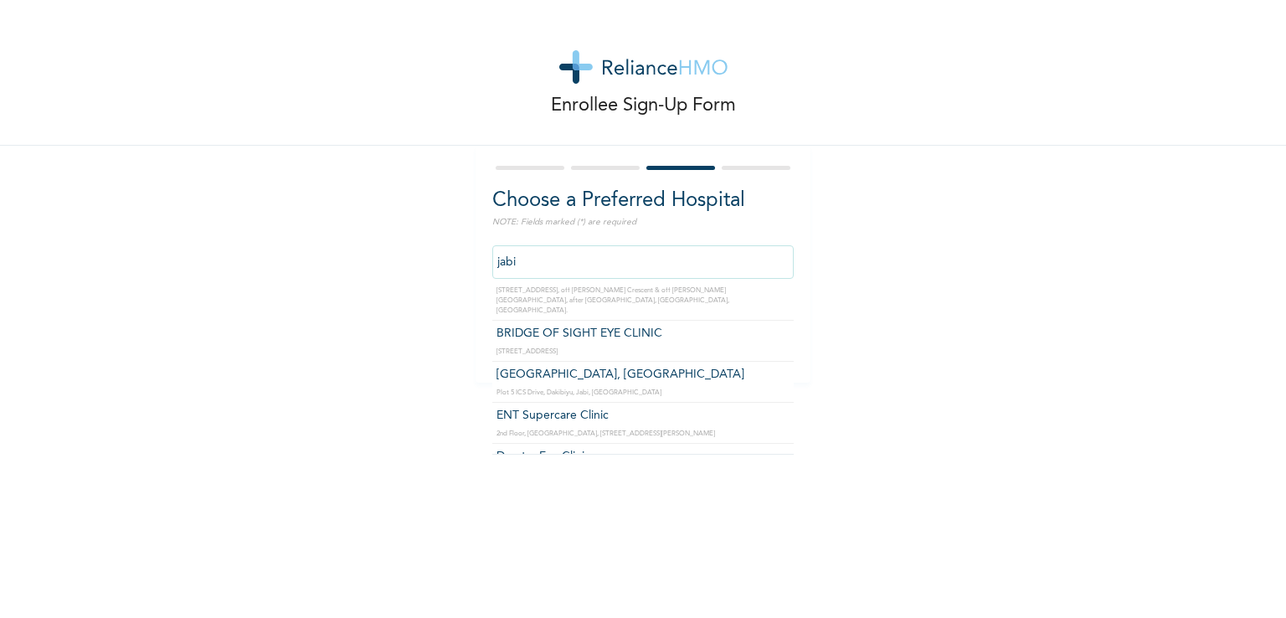
type input "[GEOGRAPHIC_DATA], [GEOGRAPHIC_DATA]"
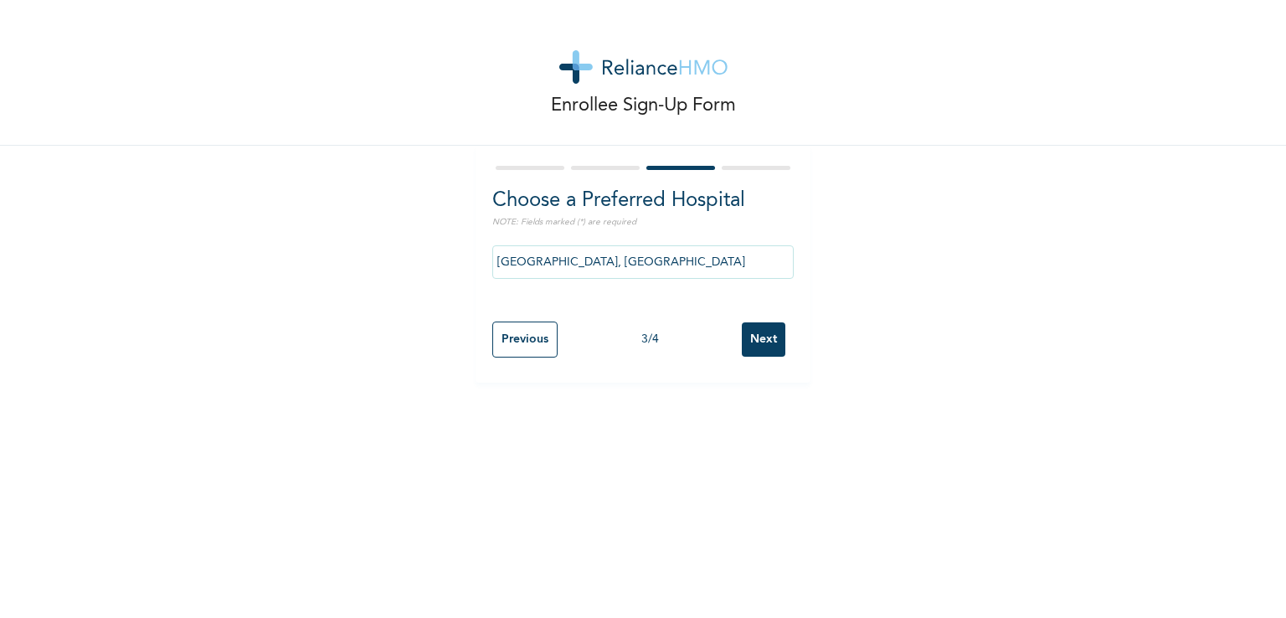
click at [756, 337] on input "Next" at bounding box center [764, 339] width 44 height 34
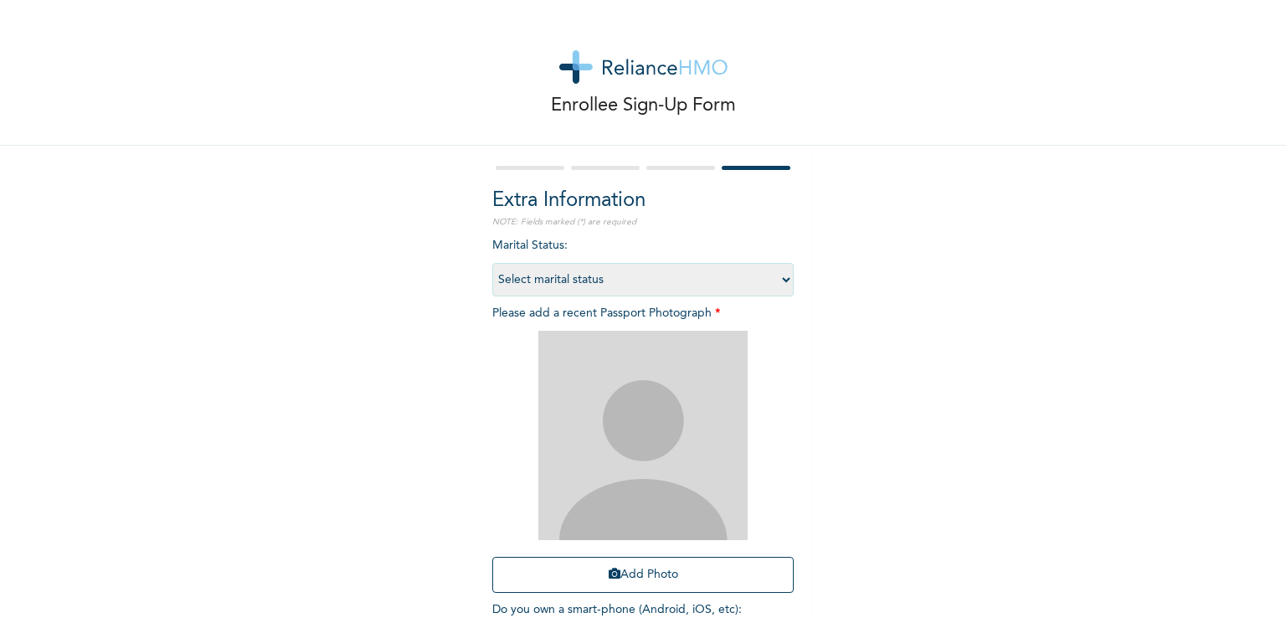
click at [750, 269] on select "Select marital status [DEMOGRAPHIC_DATA] Married [DEMOGRAPHIC_DATA] Widow/[DEMO…" at bounding box center [642, 279] width 301 height 33
select select "2"
click at [492, 263] on select "Select marital status [DEMOGRAPHIC_DATA] Married [DEMOGRAPHIC_DATA] Widow/[DEMO…" at bounding box center [642, 279] width 301 height 33
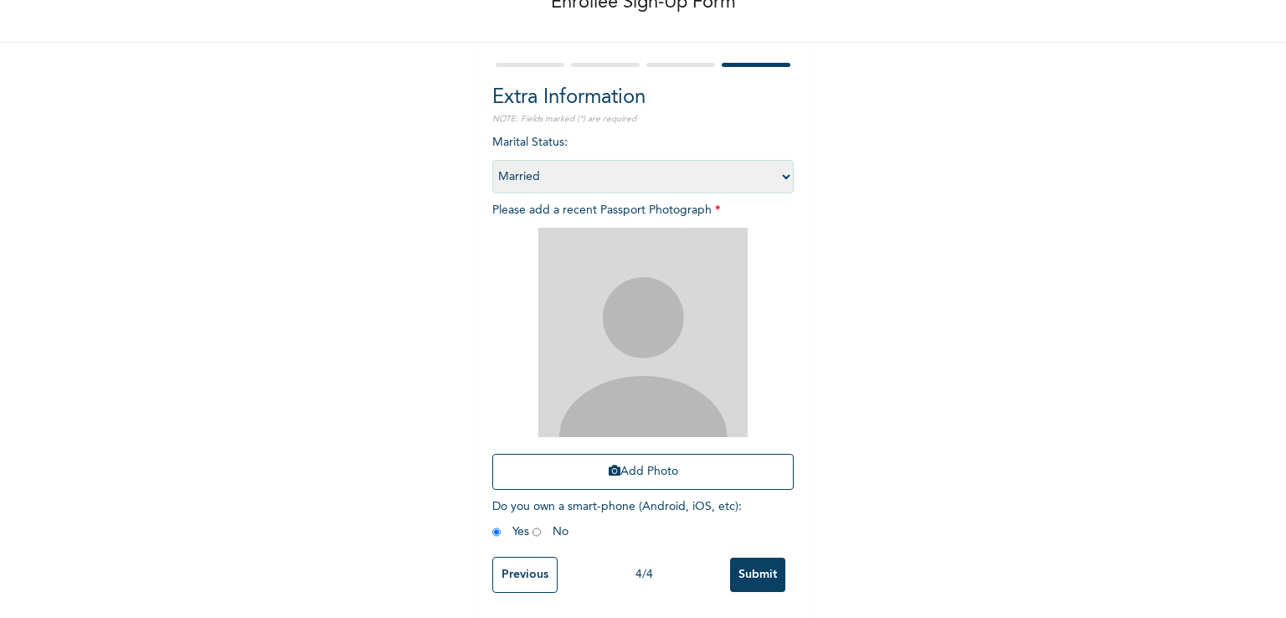
scroll to position [115, 0]
click at [612, 456] on button "Add Photo" at bounding box center [642, 472] width 301 height 36
